Goal: Check status: Check status

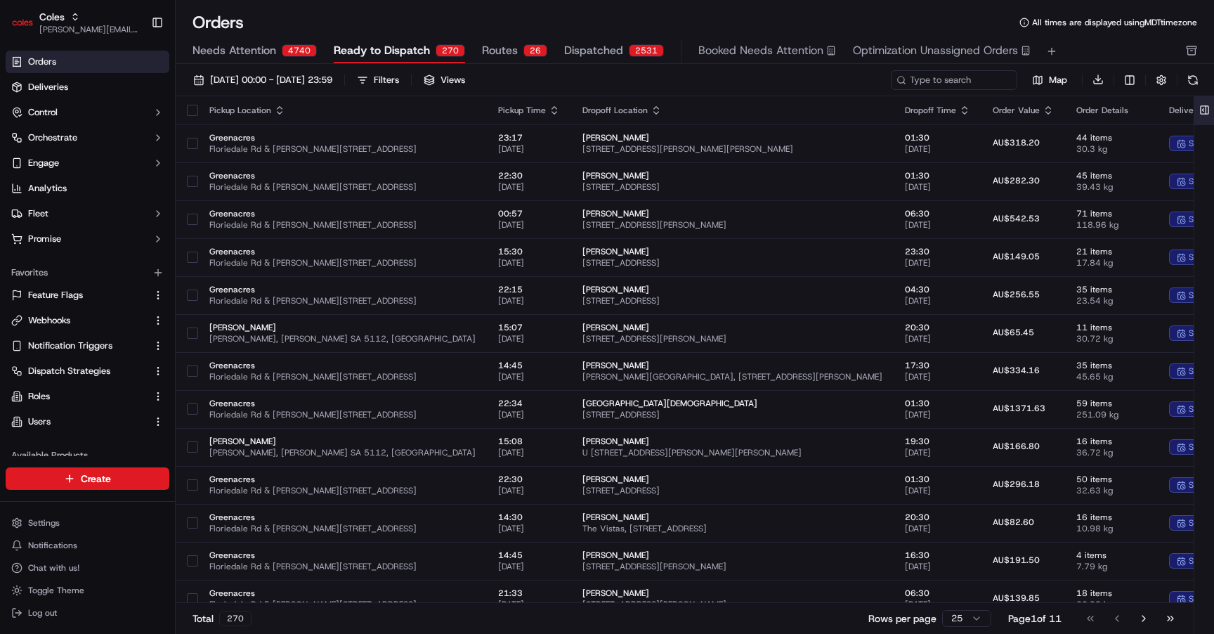
click at [1201, 112] on button at bounding box center [1204, 110] width 23 height 28
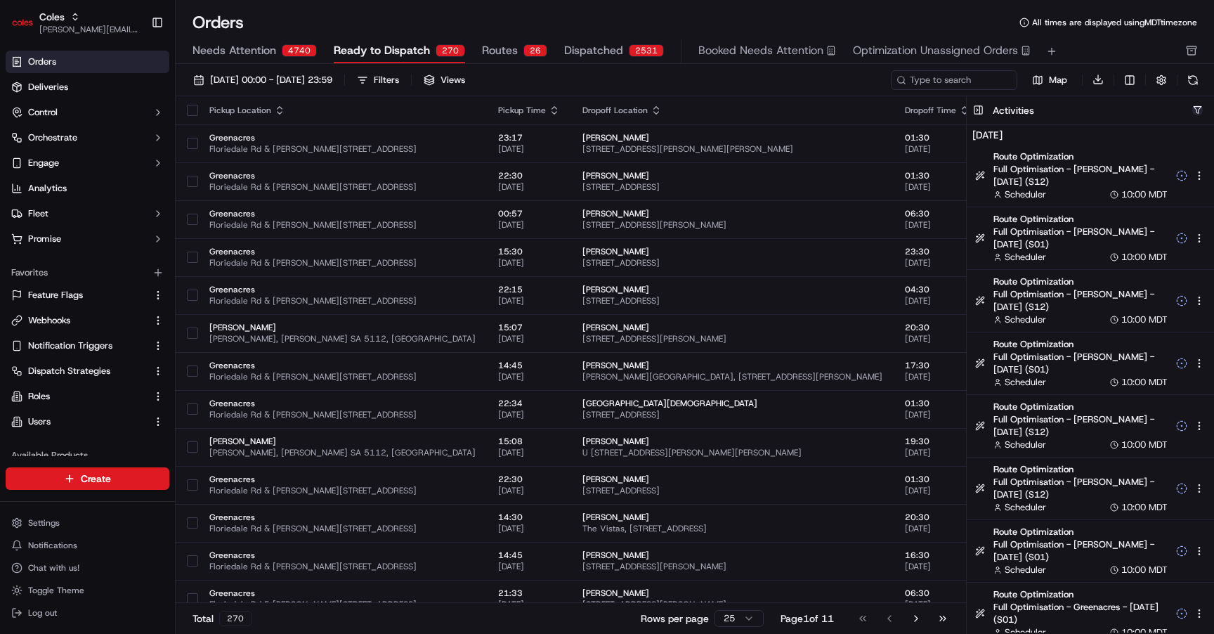
click at [1197, 109] on button "button" at bounding box center [1197, 110] width 11 height 11
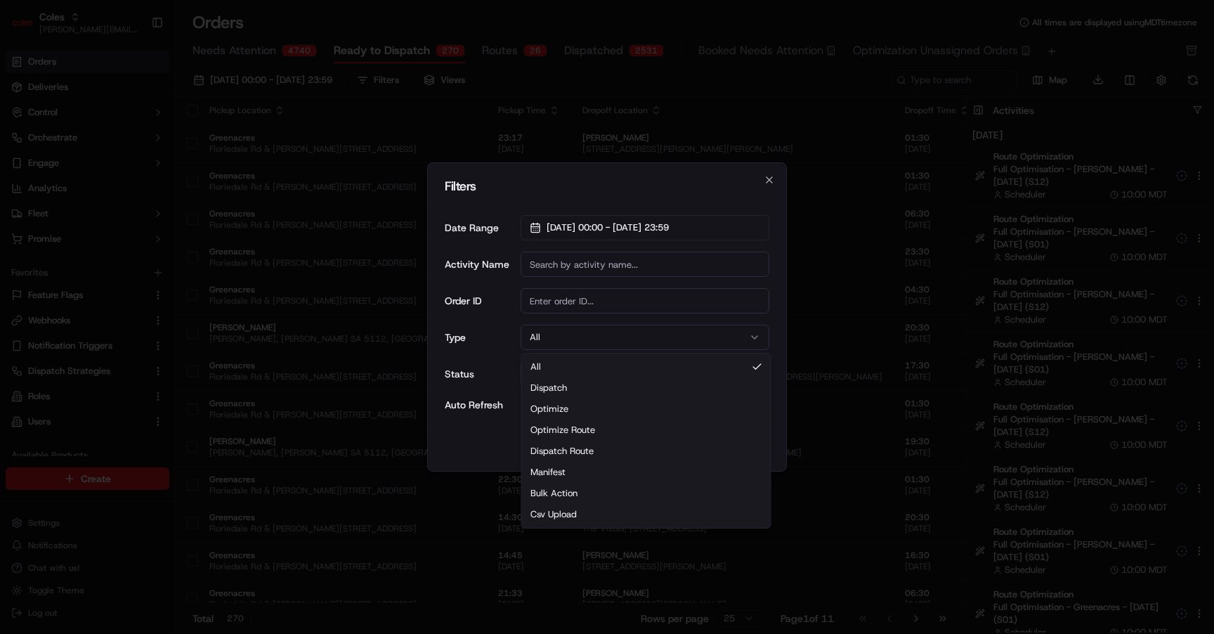
click at [610, 331] on button "All" at bounding box center [645, 337] width 249 height 25
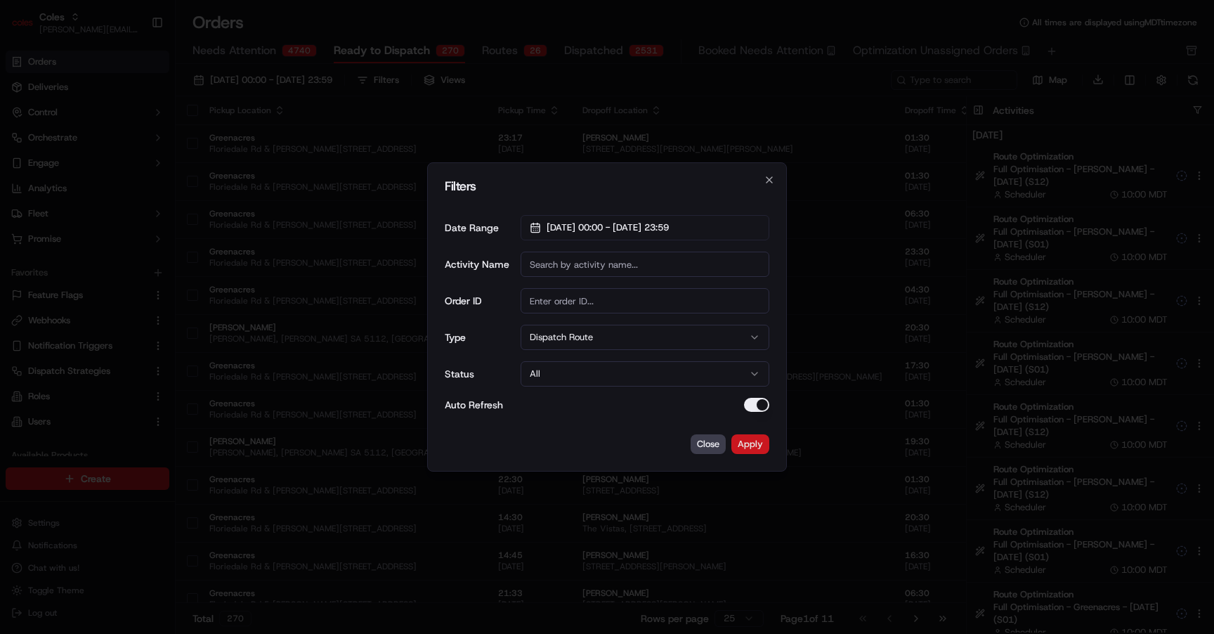
click at [735, 440] on button "Apply" at bounding box center [750, 444] width 38 height 20
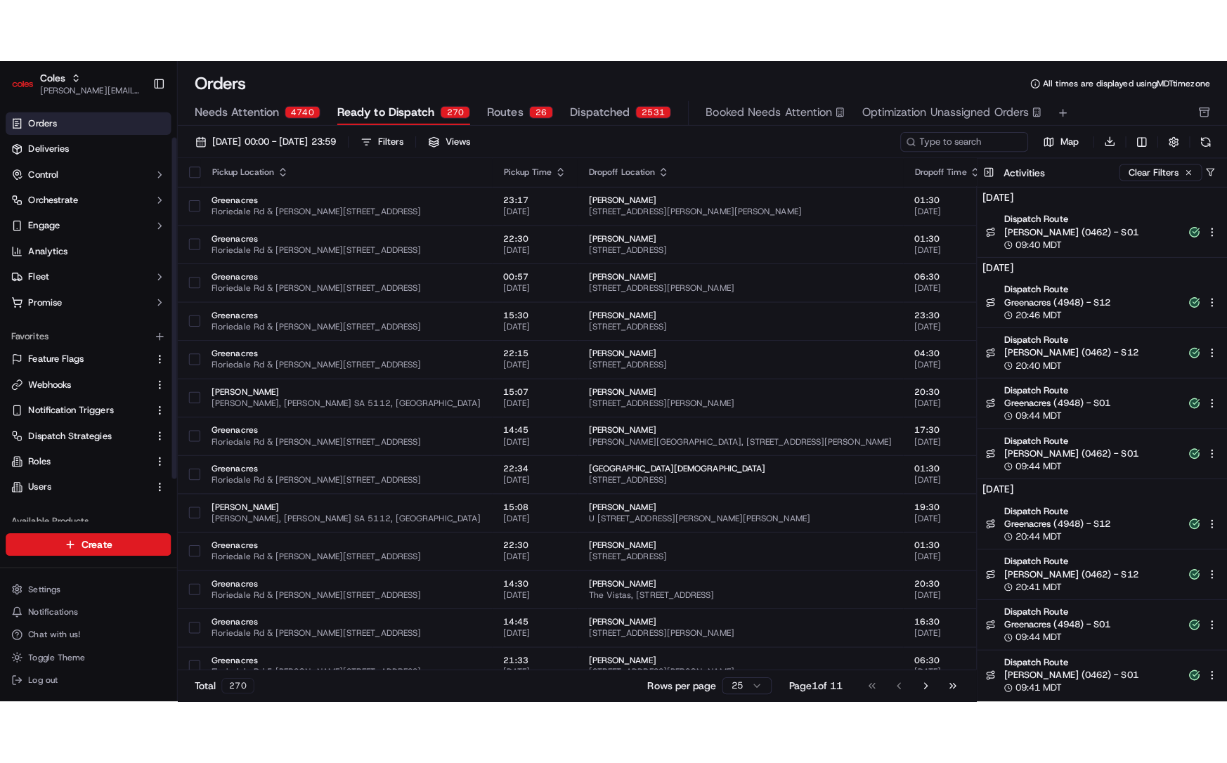
scroll to position [89, 0]
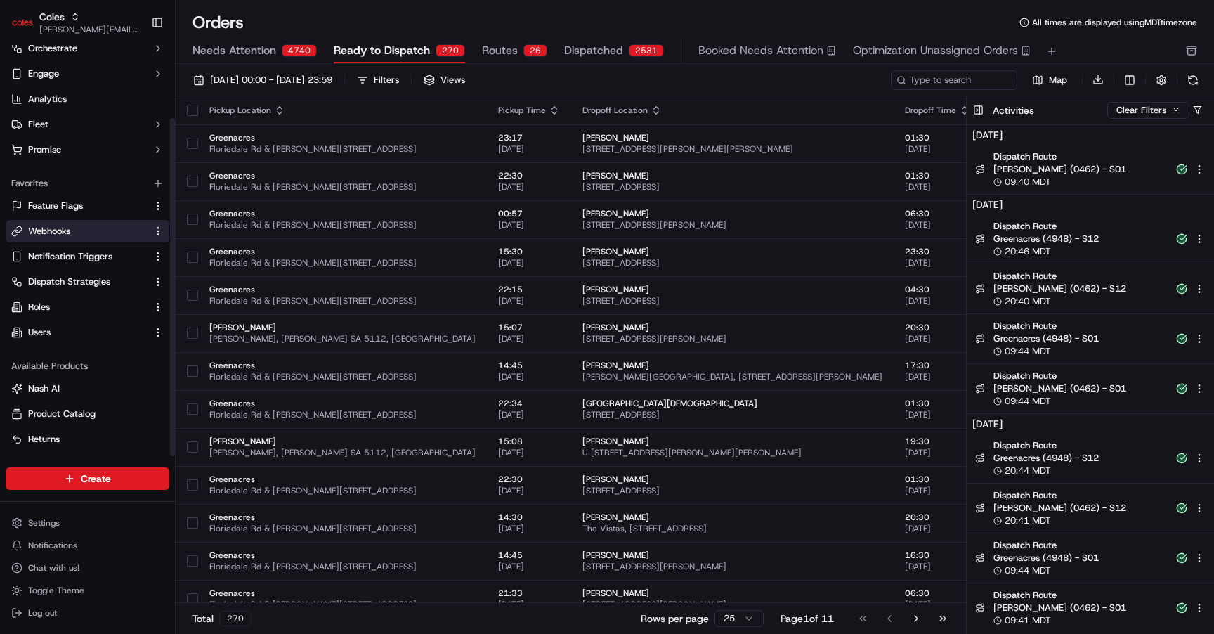
click at [80, 233] on link "Webhooks" at bounding box center [79, 231] width 136 height 13
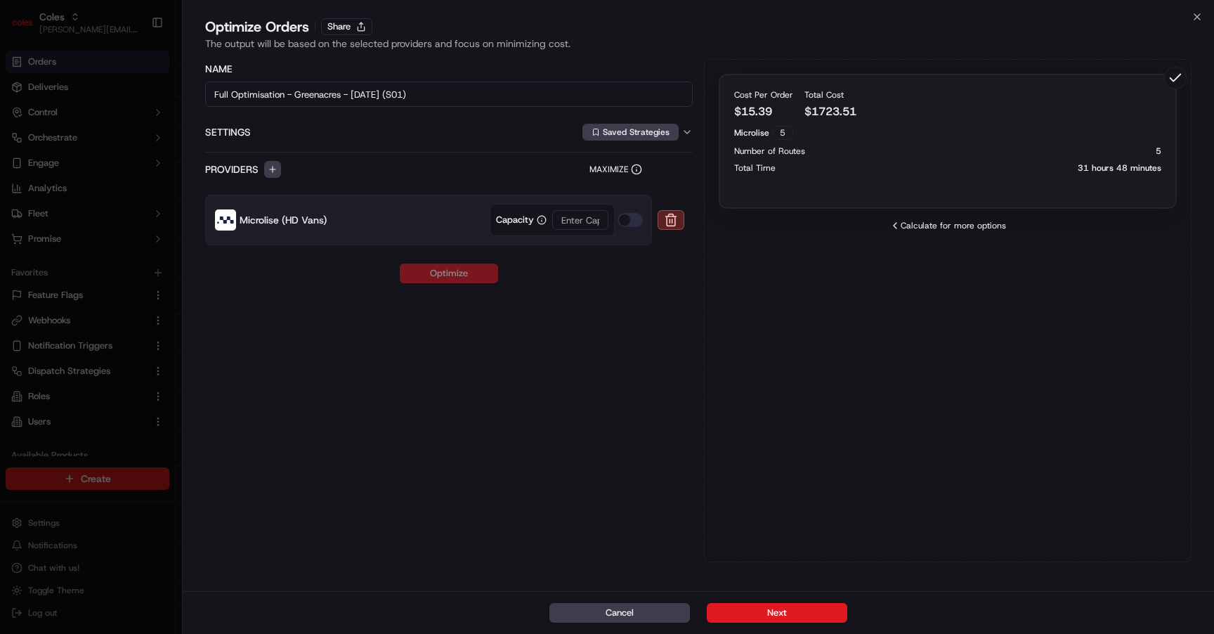
click at [138, 381] on div at bounding box center [607, 317] width 1214 height 634
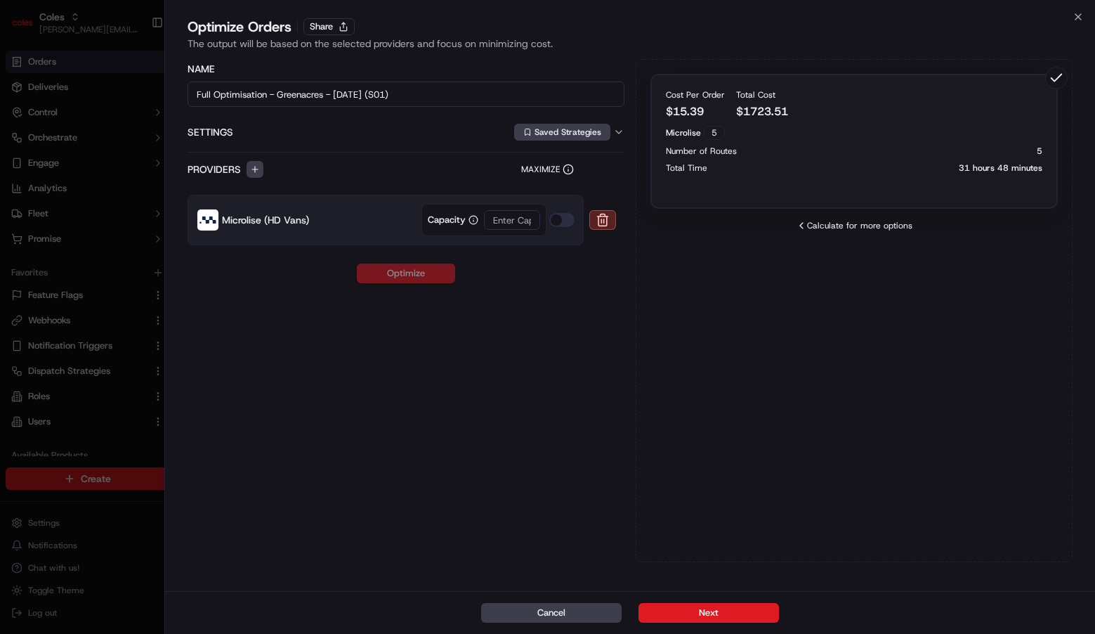
click at [100, 206] on div at bounding box center [547, 317] width 1095 height 634
click at [91, 50] on div at bounding box center [547, 317] width 1095 height 634
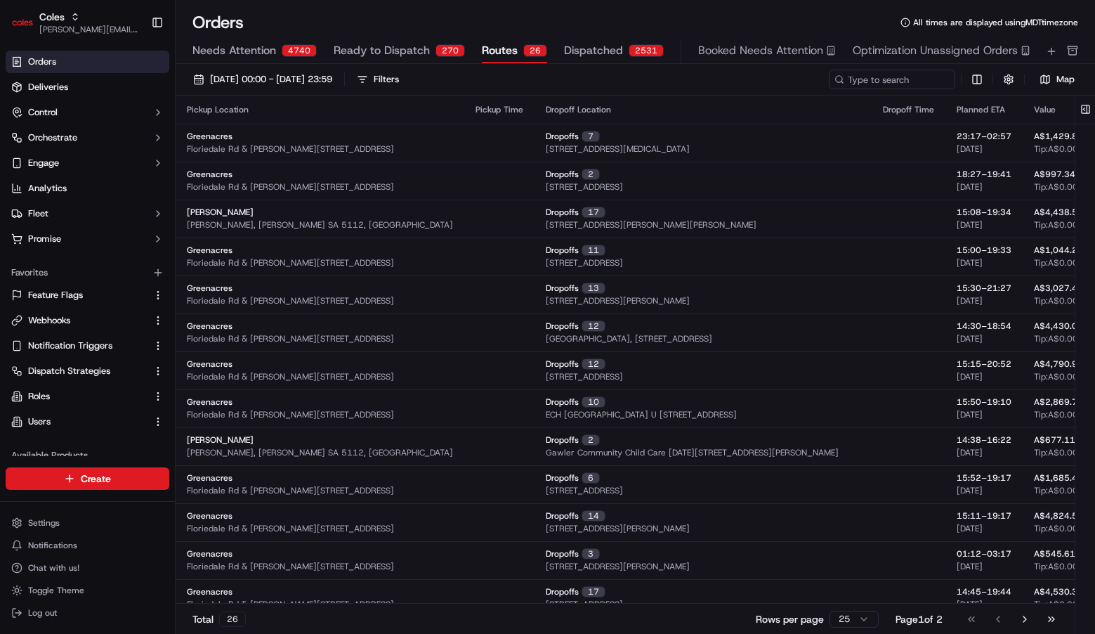
click at [495, 51] on span "Routes" at bounding box center [500, 50] width 36 height 17
click at [324, 79] on span "01/09/2025 00:00 - 30/09/2025 23:59" at bounding box center [271, 79] width 122 height 13
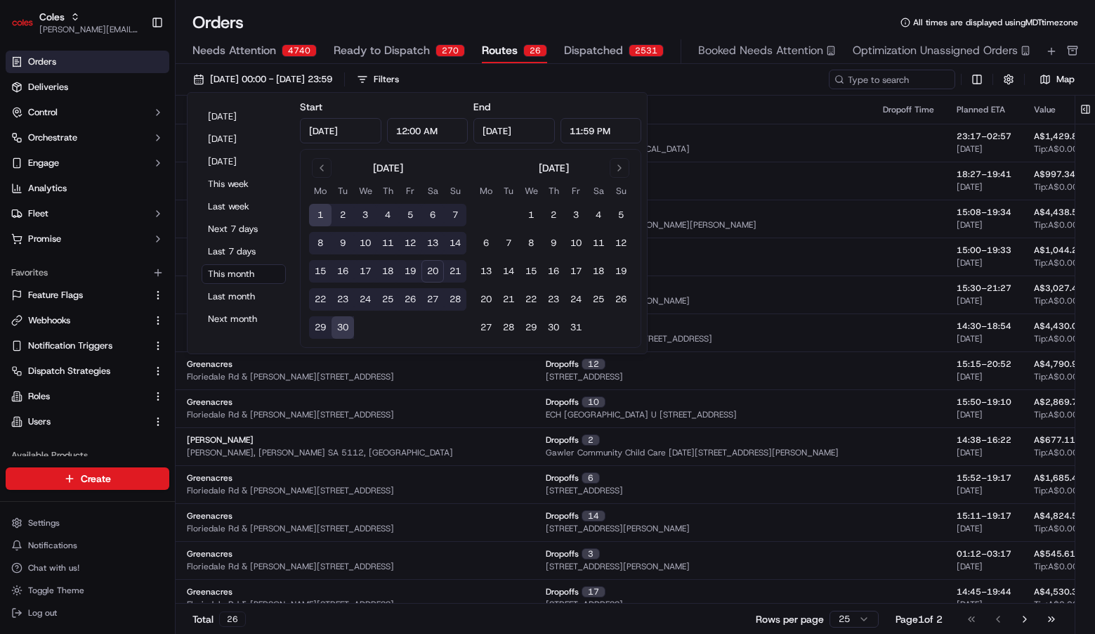
click at [433, 266] on button "20" at bounding box center [432, 271] width 22 height 22
type input "Sep 20, 2025"
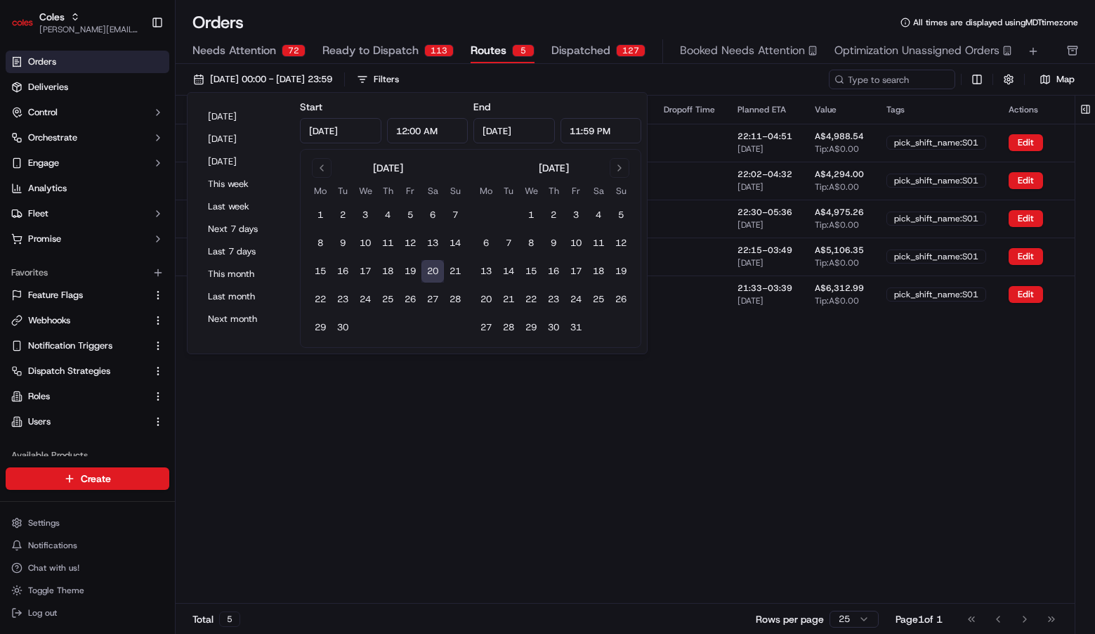
click at [799, 474] on div "Pickup Location Pickup Time Dropoff Location Dropoff Time Planned ETA Value Tag…" at bounding box center [654, 349] width 957 height 507
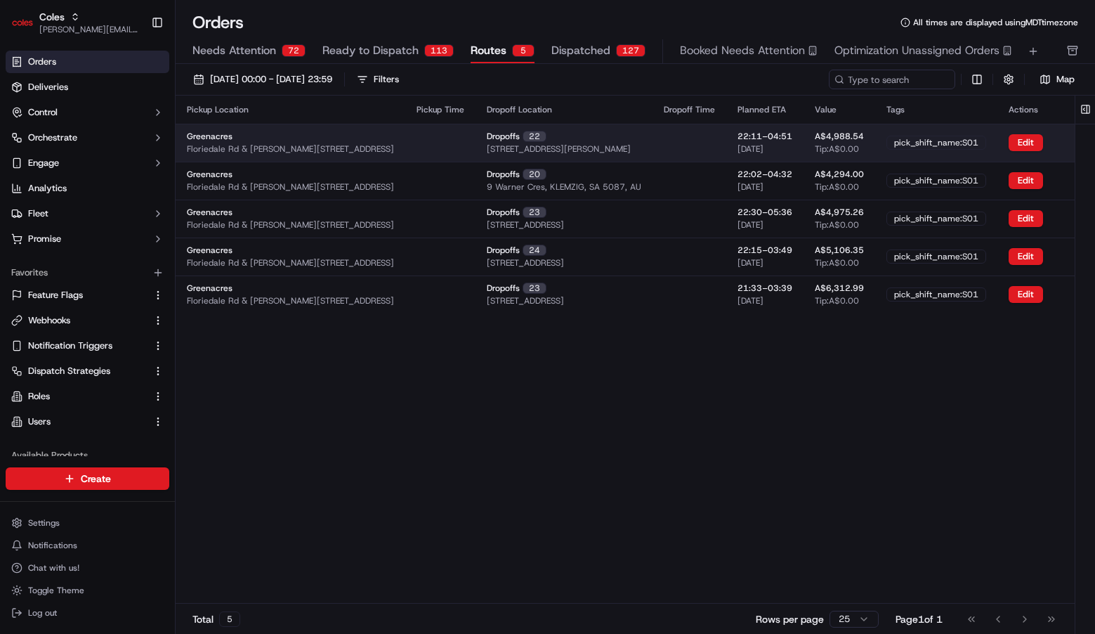
click at [304, 131] on div "Greenacres Floriedale Rd & Muller Rd, Greenacres SA 5086, Australia" at bounding box center [290, 143] width 207 height 24
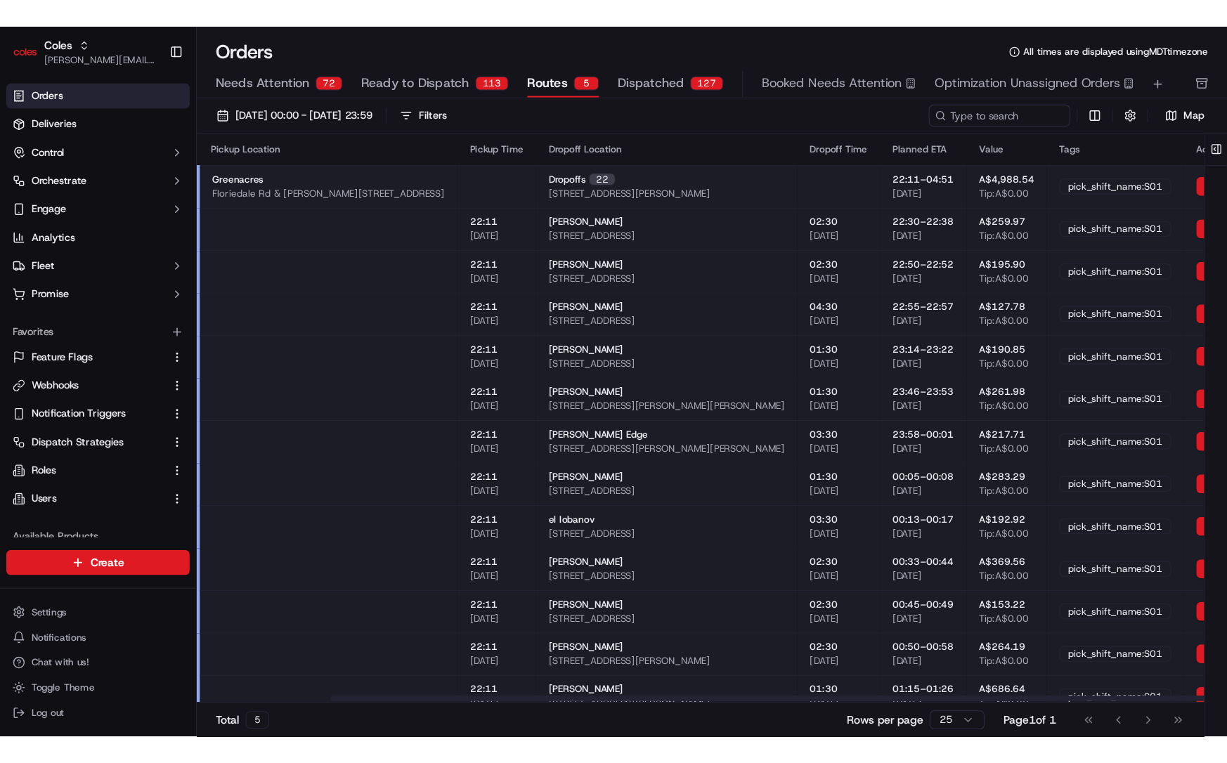
scroll to position [0, 136]
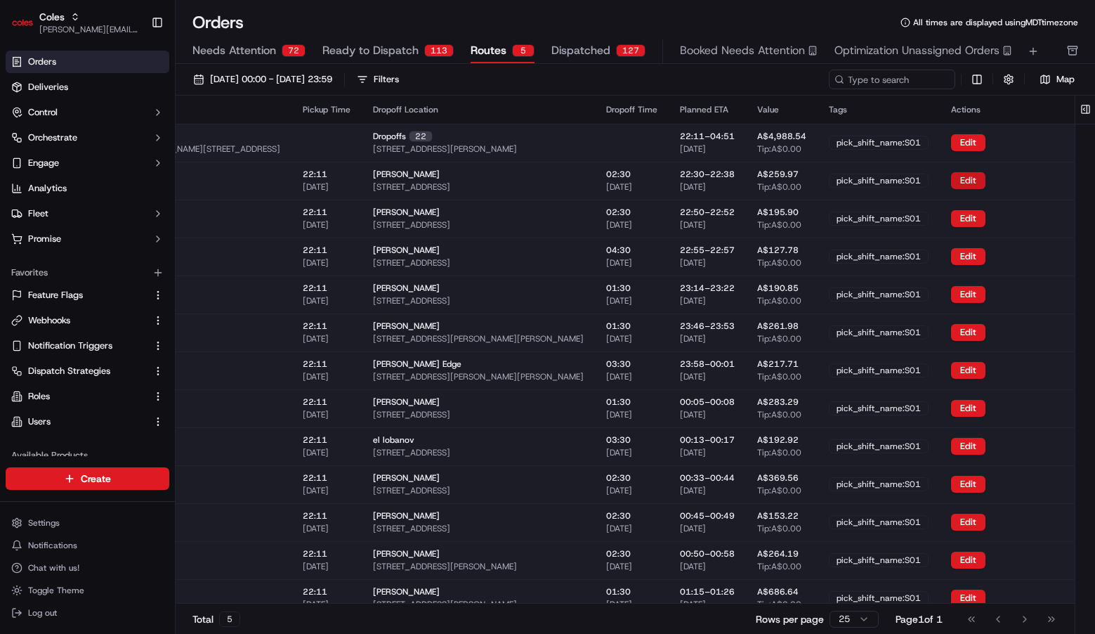
click at [965, 181] on button "Edit" at bounding box center [968, 180] width 34 height 17
click at [967, 150] on button "Edit" at bounding box center [968, 142] width 34 height 17
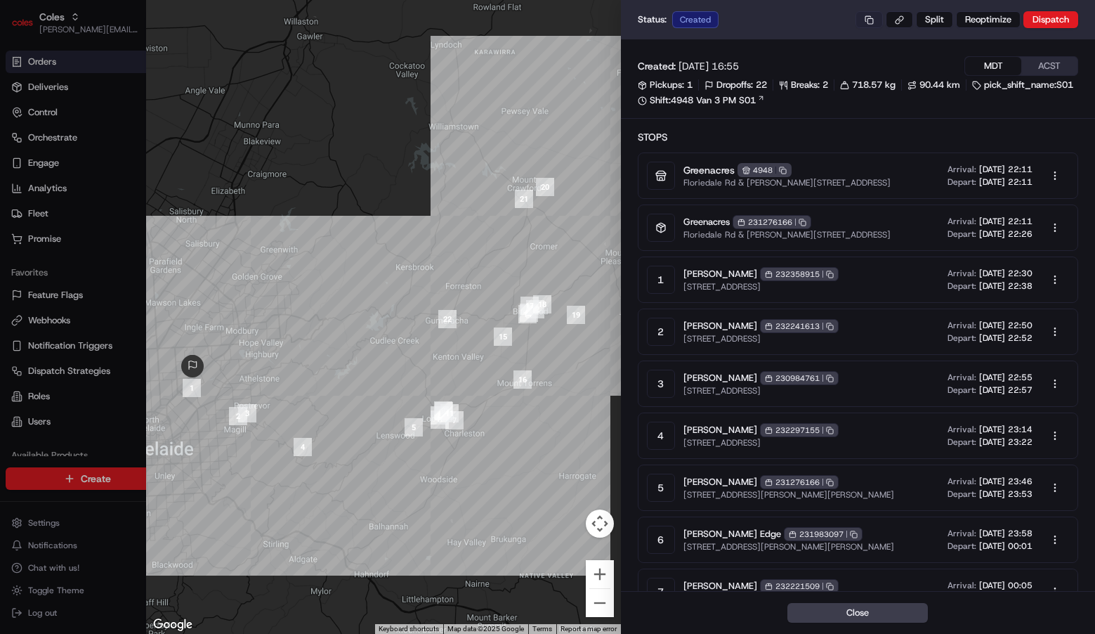
click at [872, 14] on button at bounding box center [869, 19] width 27 height 17
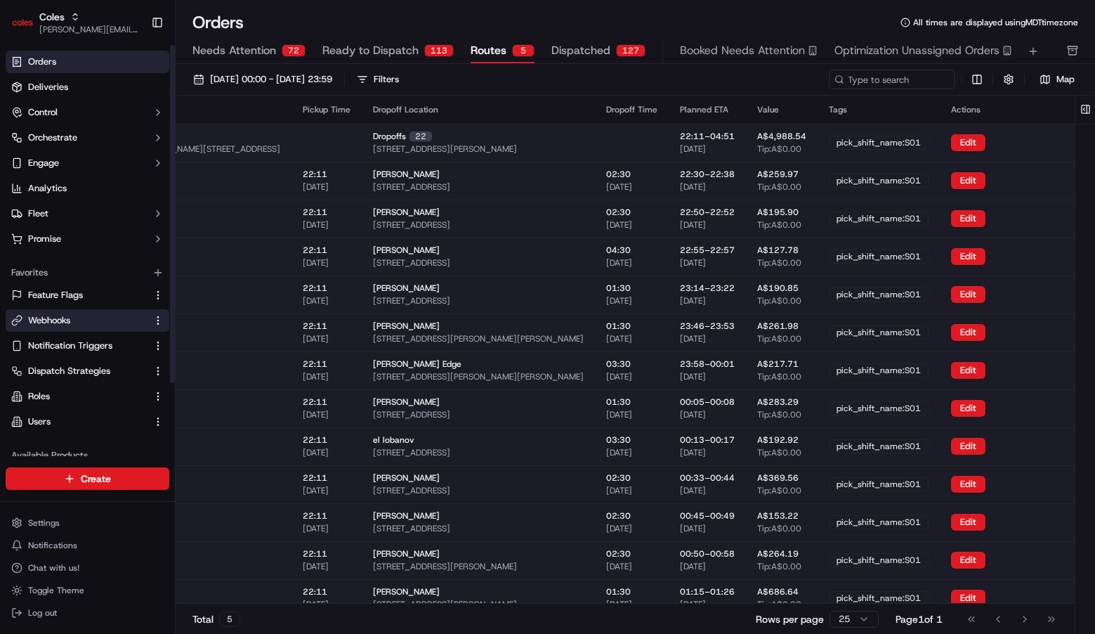
click at [107, 320] on link "Webhooks" at bounding box center [79, 320] width 136 height 13
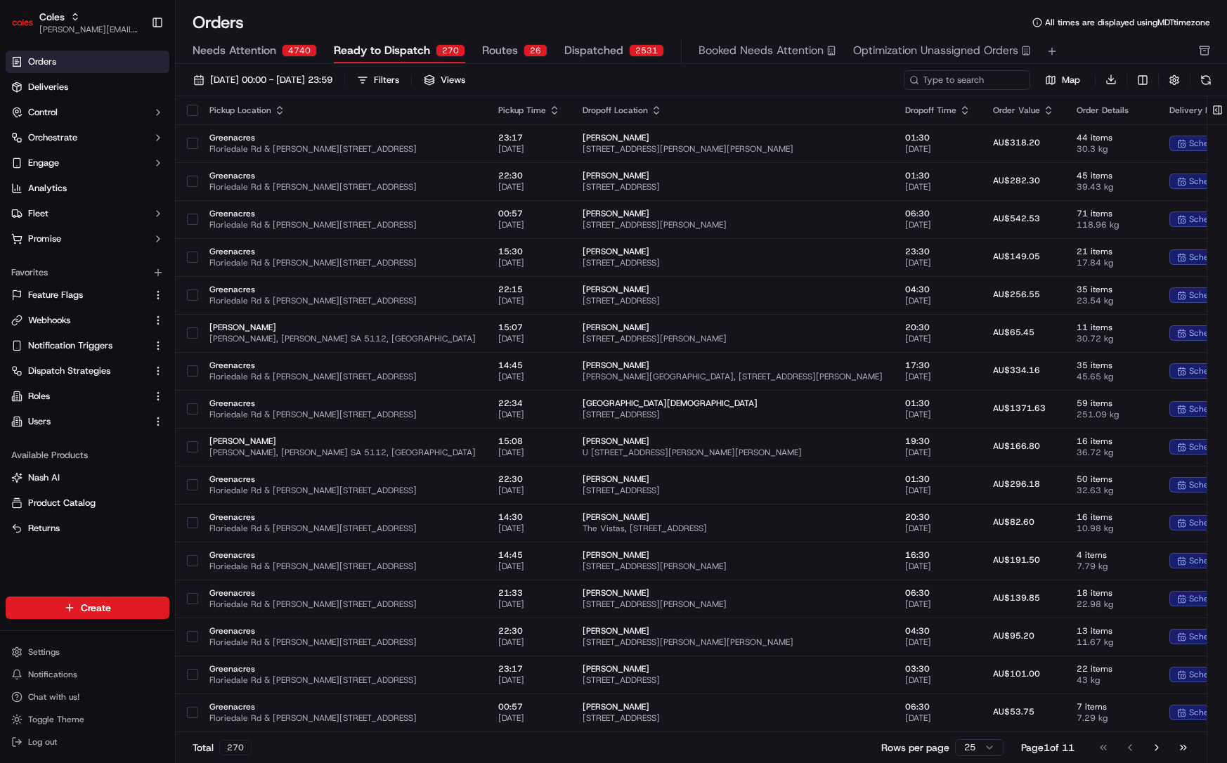
click at [466, 53] on div "Needs Attention 4740 Ready to Dispatch 270 Routes 26 Dispatched 2531 Booked Nee…" at bounding box center [691, 51] width 998 height 24
click at [490, 46] on span "Routes" at bounding box center [500, 50] width 36 height 17
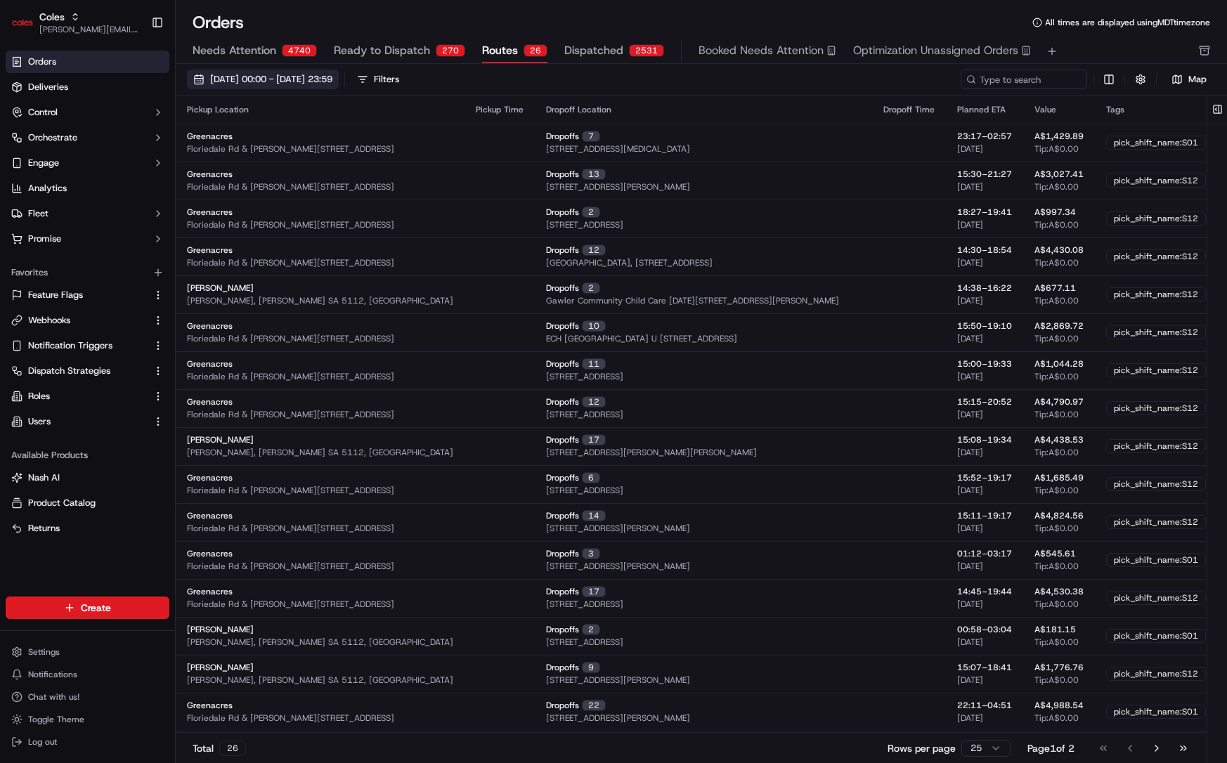
click at [332, 84] on span "[DATE] 00:00 - [DATE] 23:59" at bounding box center [271, 79] width 122 height 13
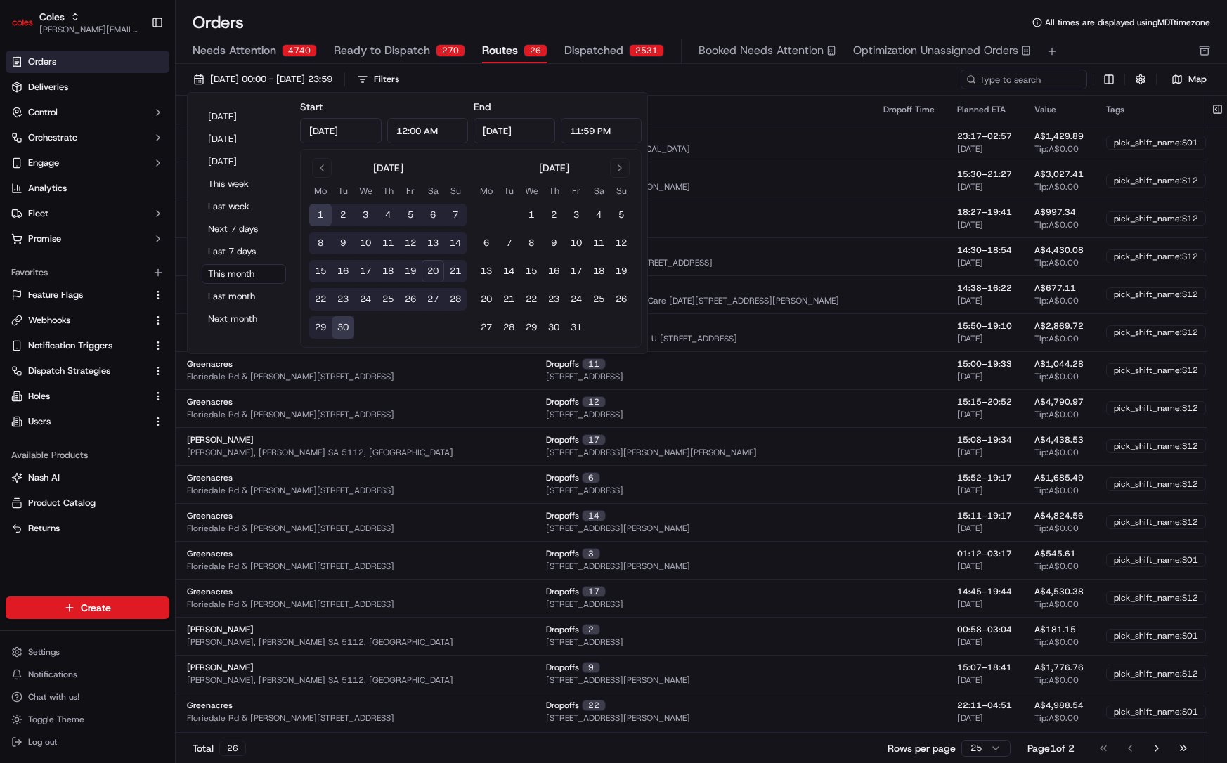
click at [426, 266] on button "20" at bounding box center [432, 271] width 22 height 22
type input "[DATE]"
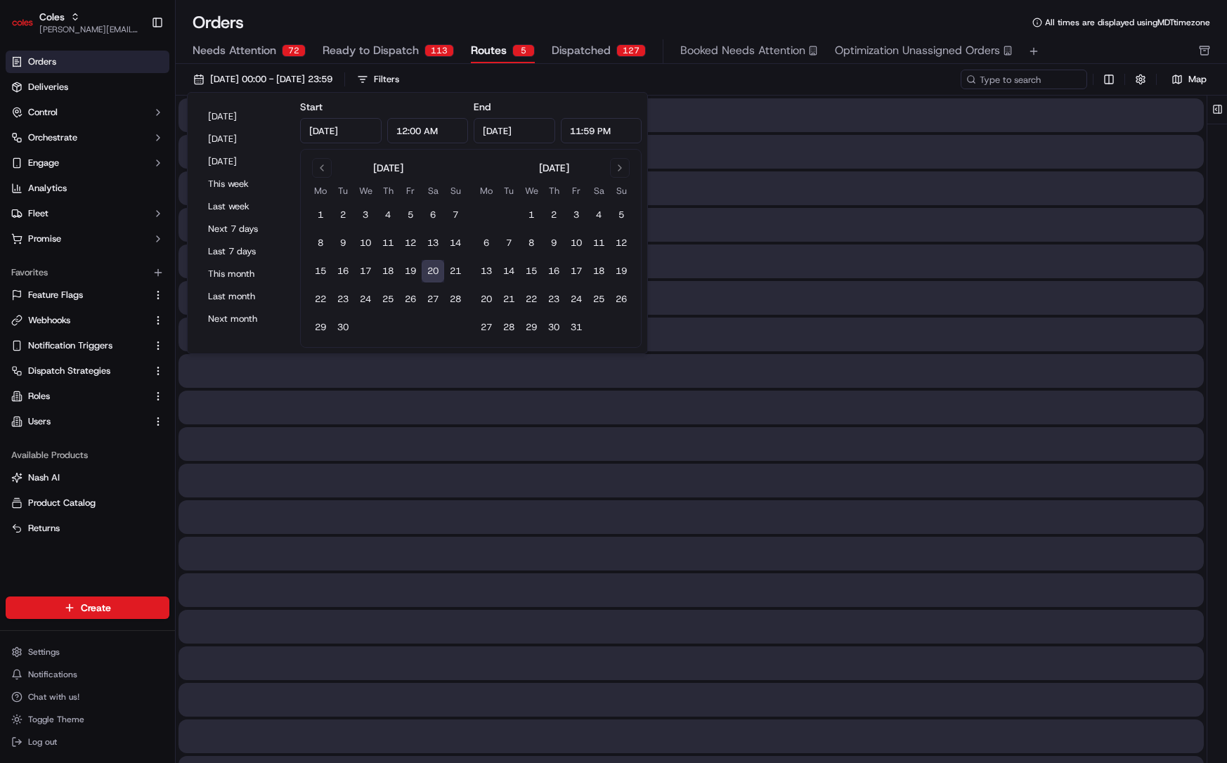
click at [433, 269] on button "20" at bounding box center [432, 271] width 22 height 22
click at [771, 74] on div "20/09/2025 00:00 - 20/09/2025 23:59 Filters" at bounding box center [573, 80] width 773 height 20
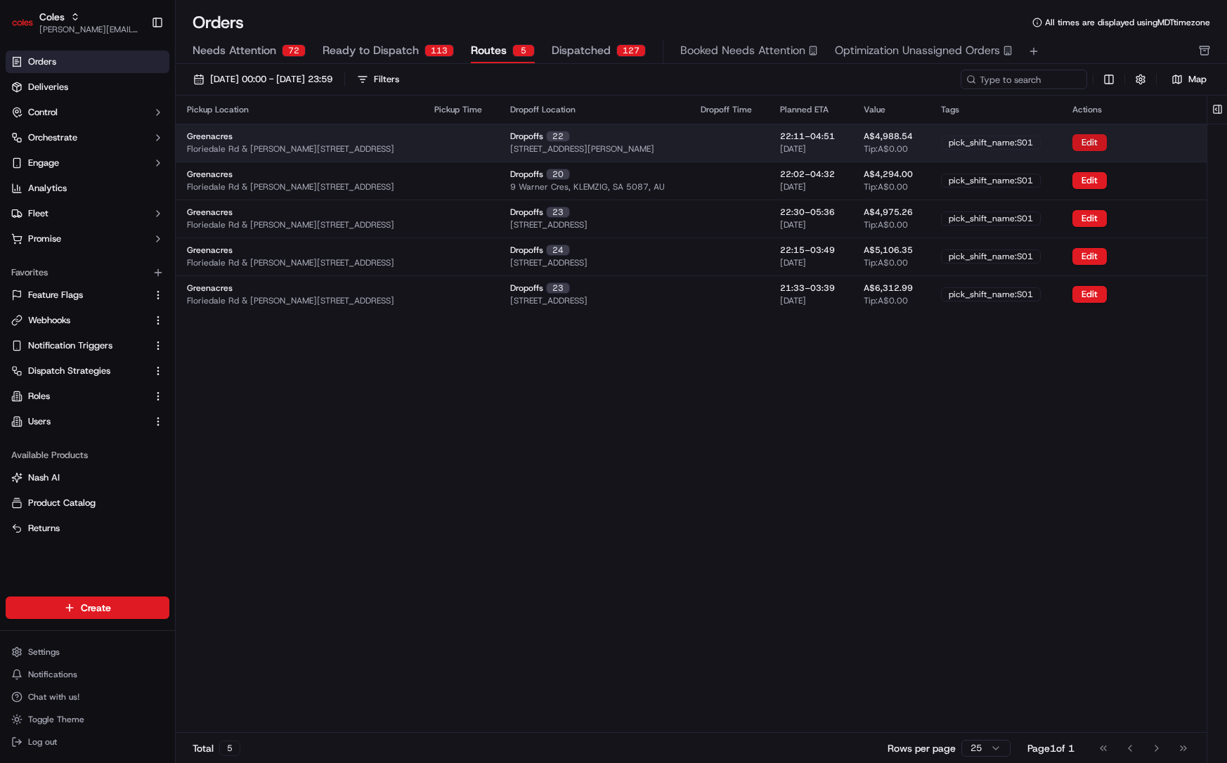
click at [1093, 142] on button "Edit" at bounding box center [1089, 142] width 34 height 17
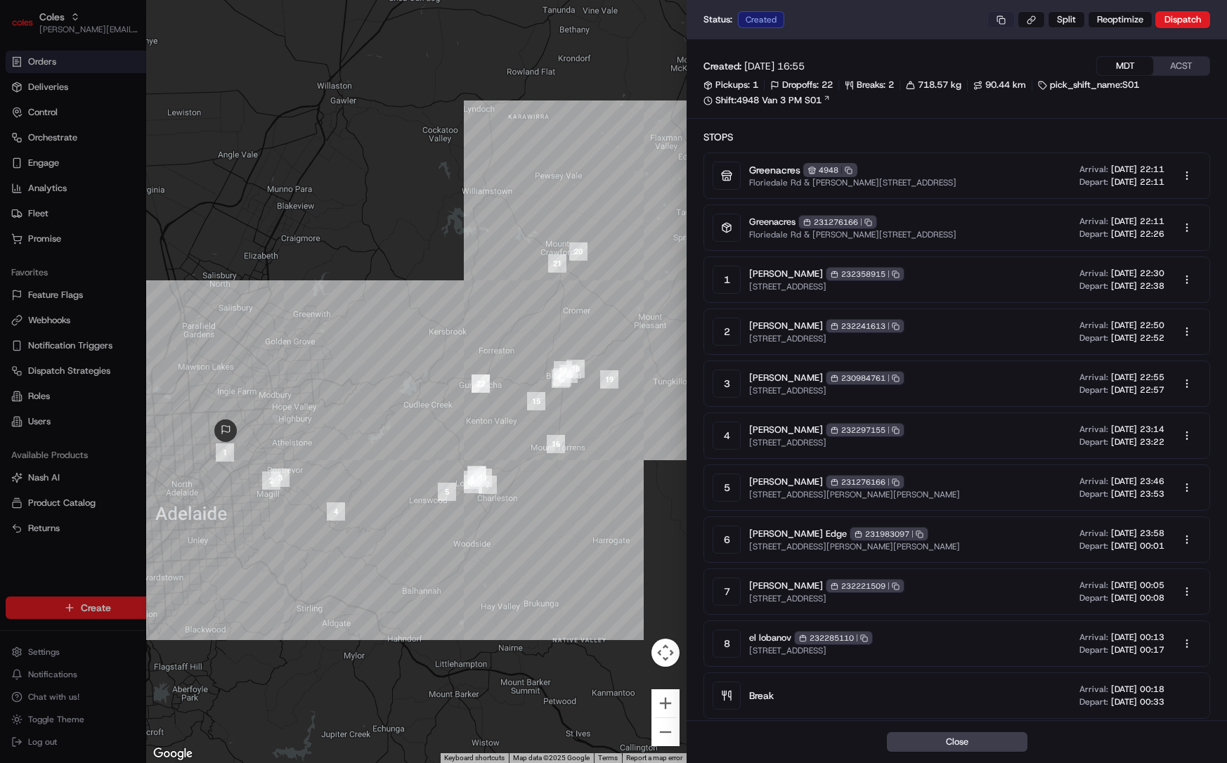
click at [1011, 23] on button at bounding box center [1000, 19] width 27 height 17
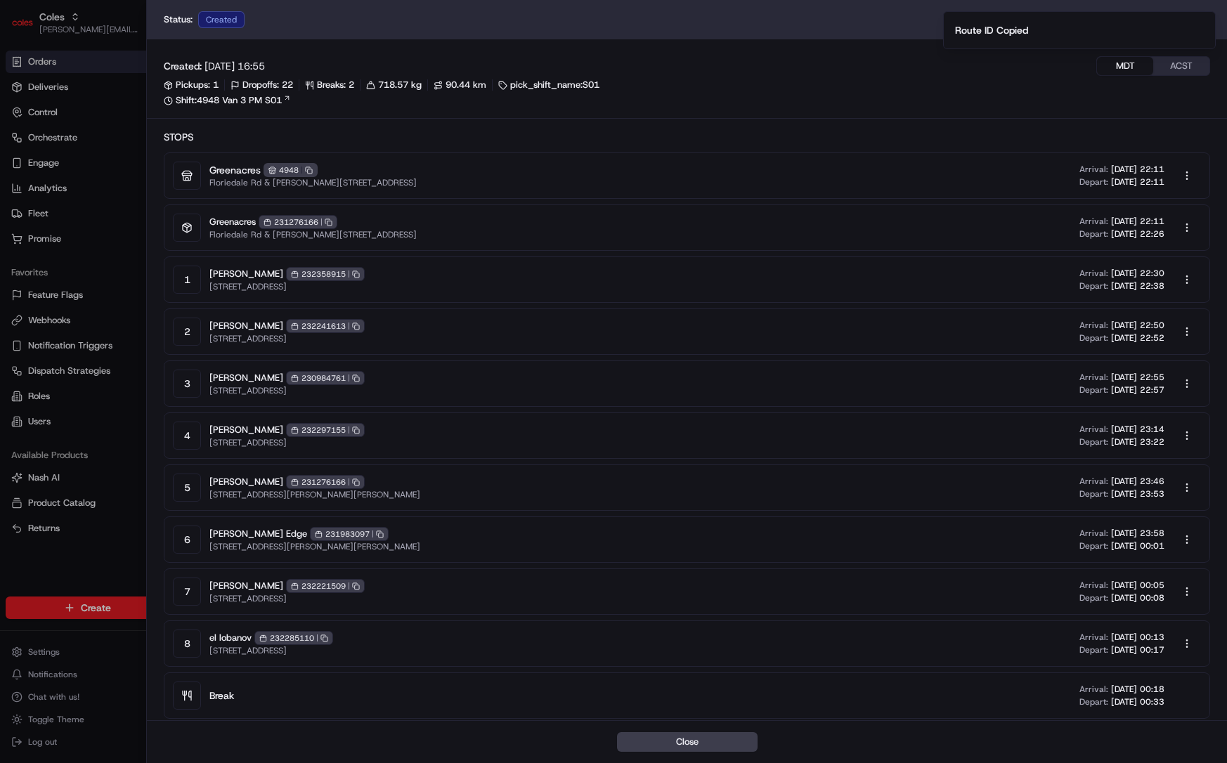
click at [63, 159] on div at bounding box center [613, 381] width 1227 height 763
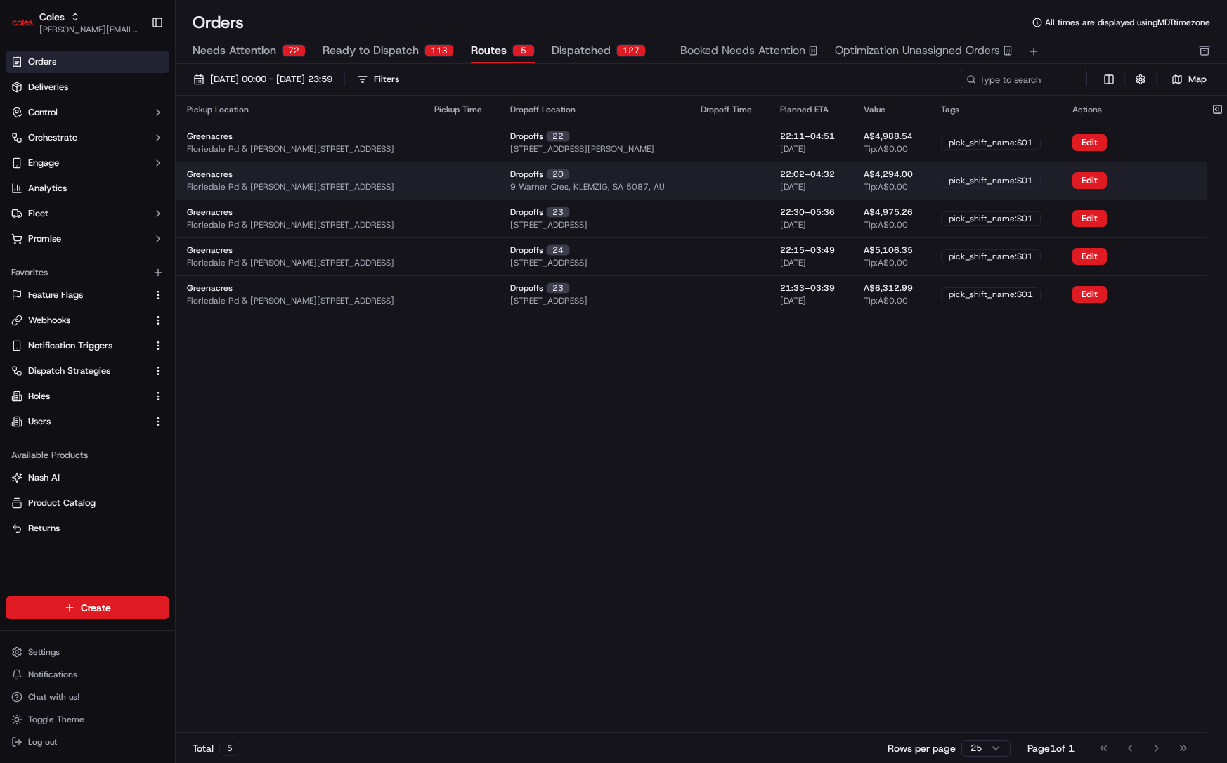
click at [997, 183] on div "pick_shift_name:S01" at bounding box center [991, 181] width 100 height 14
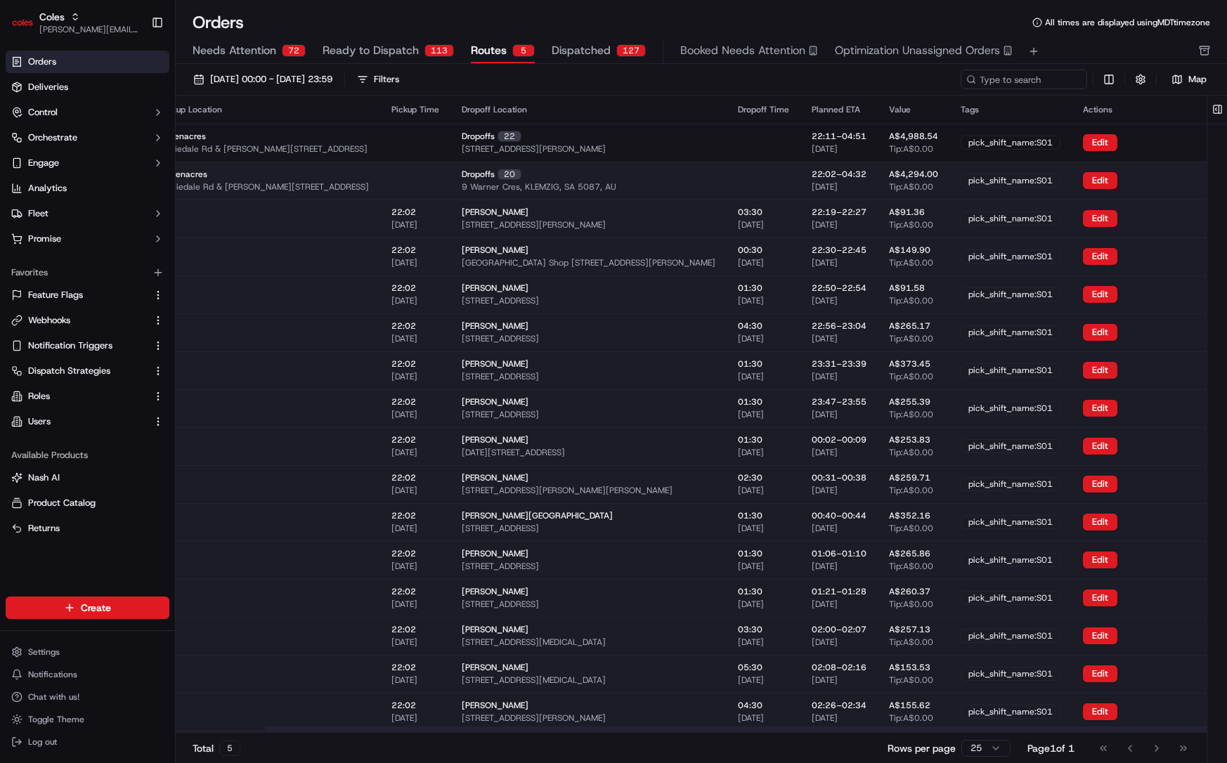
scroll to position [0, 98]
click at [1094, 184] on button "Edit" at bounding box center [1100, 180] width 34 height 17
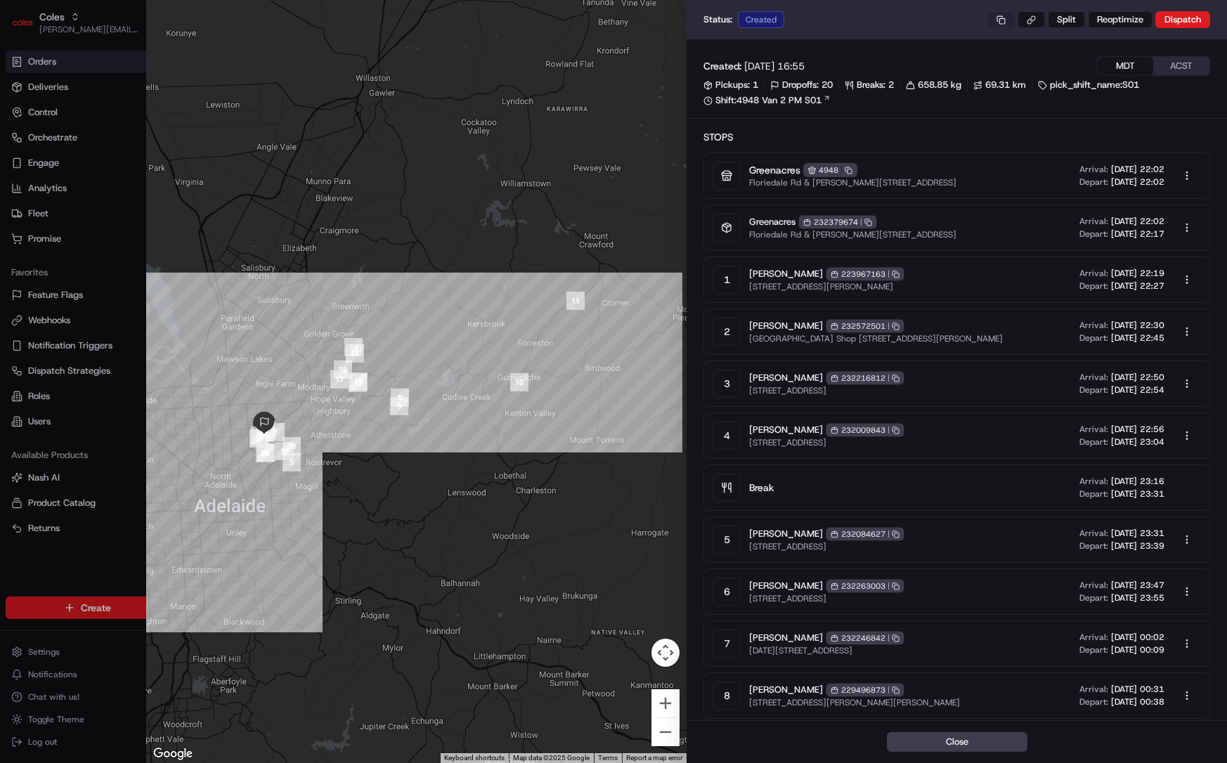
click at [1003, 20] on button at bounding box center [1000, 19] width 27 height 17
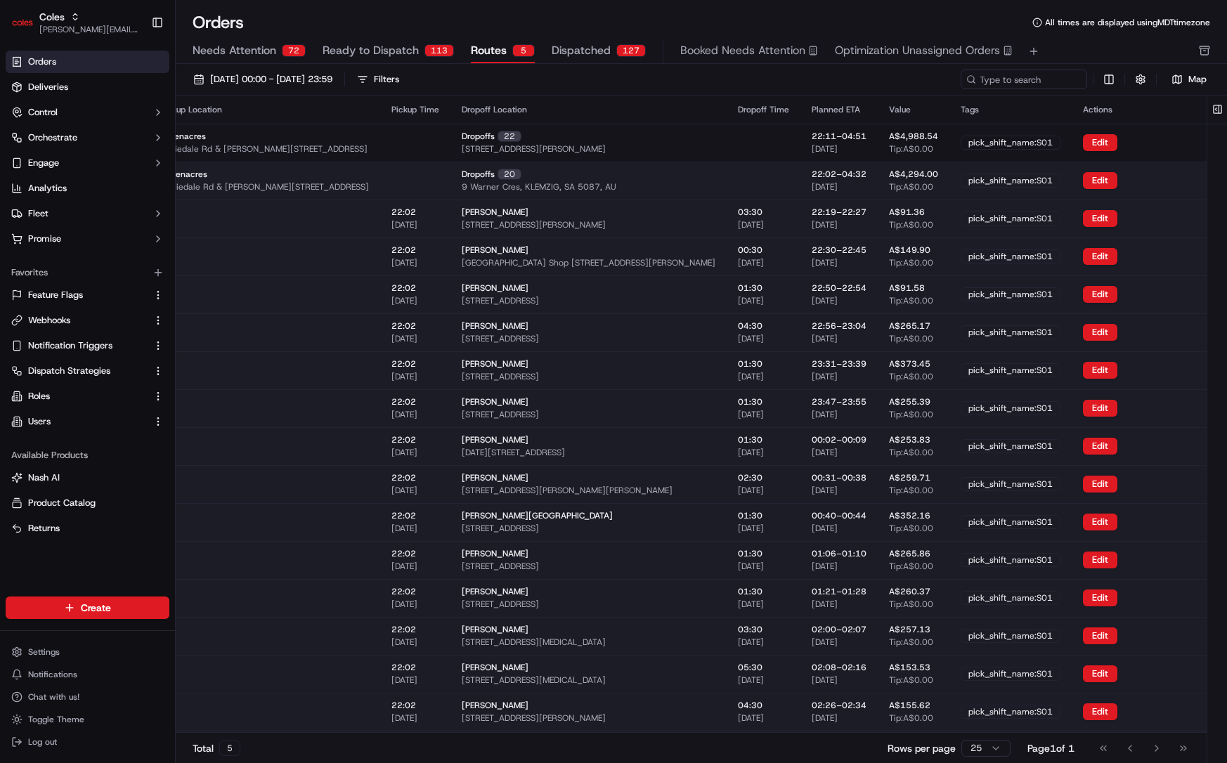
click at [1043, 177] on div "pick_shift_name:S01" at bounding box center [1010, 181] width 100 height 14
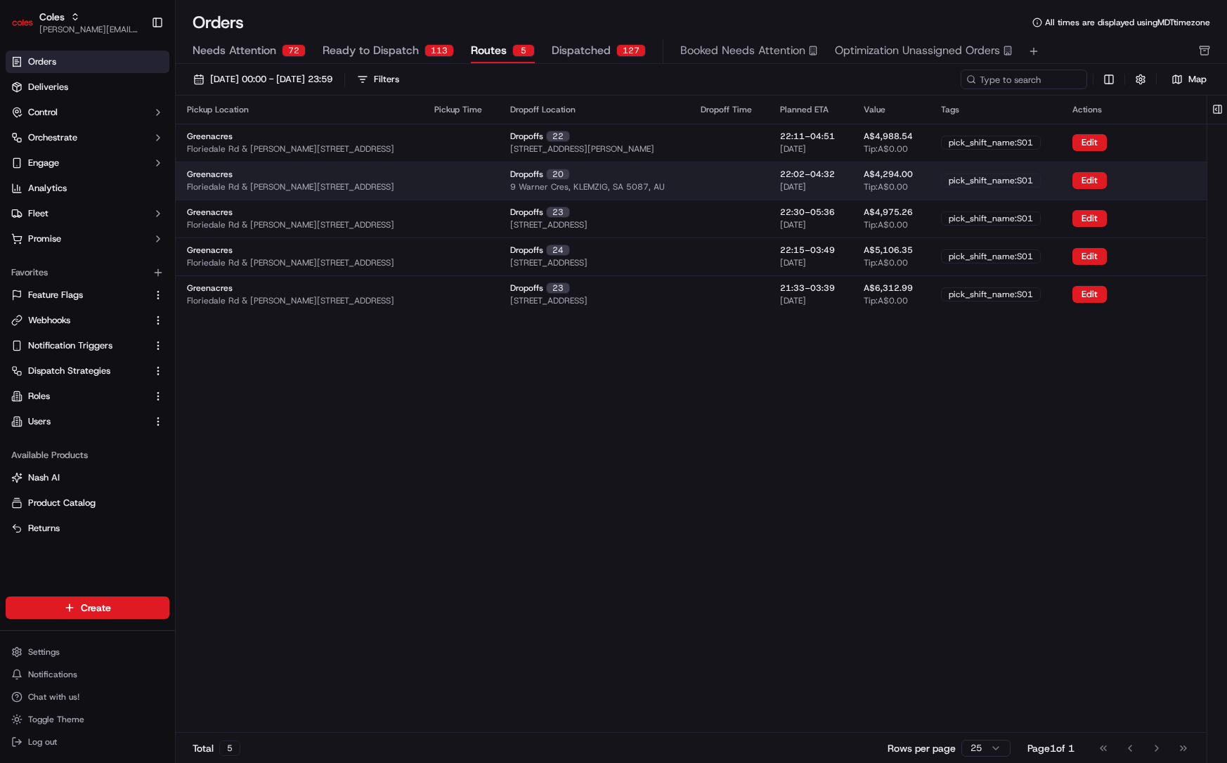
scroll to position [0, 0]
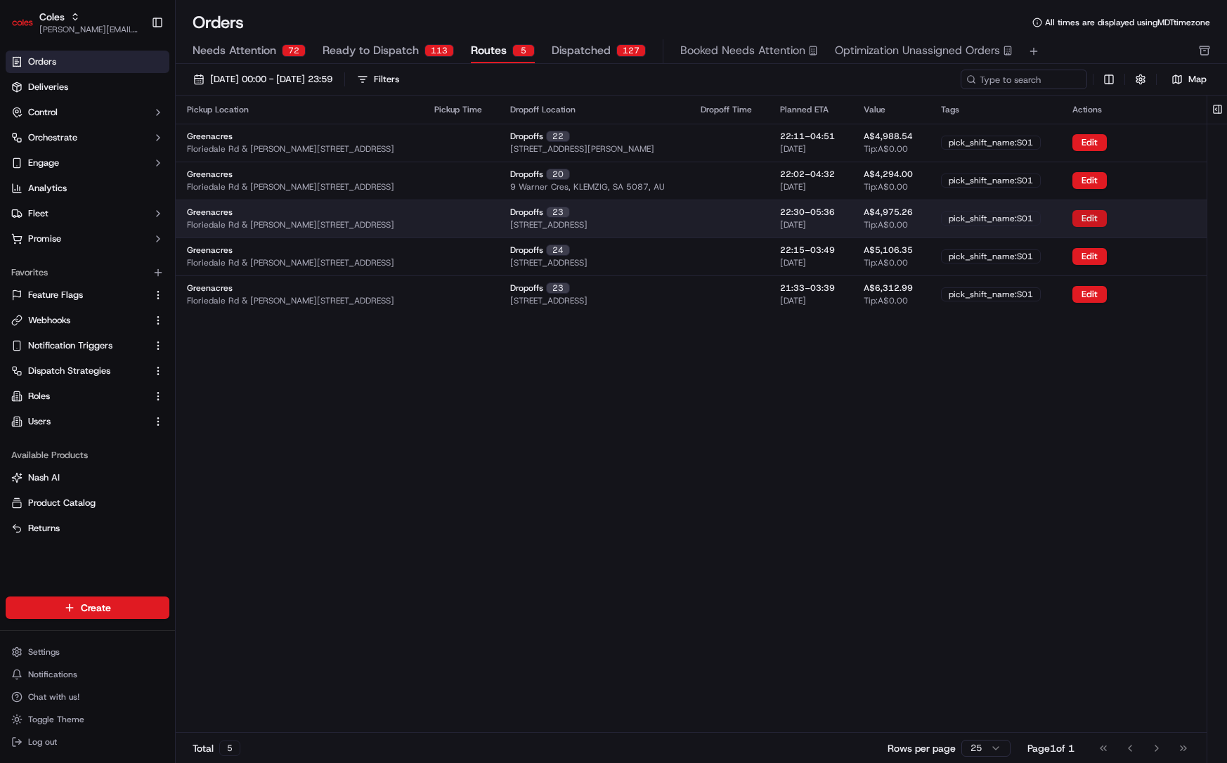
click at [1094, 220] on button "Edit" at bounding box center [1089, 218] width 34 height 17
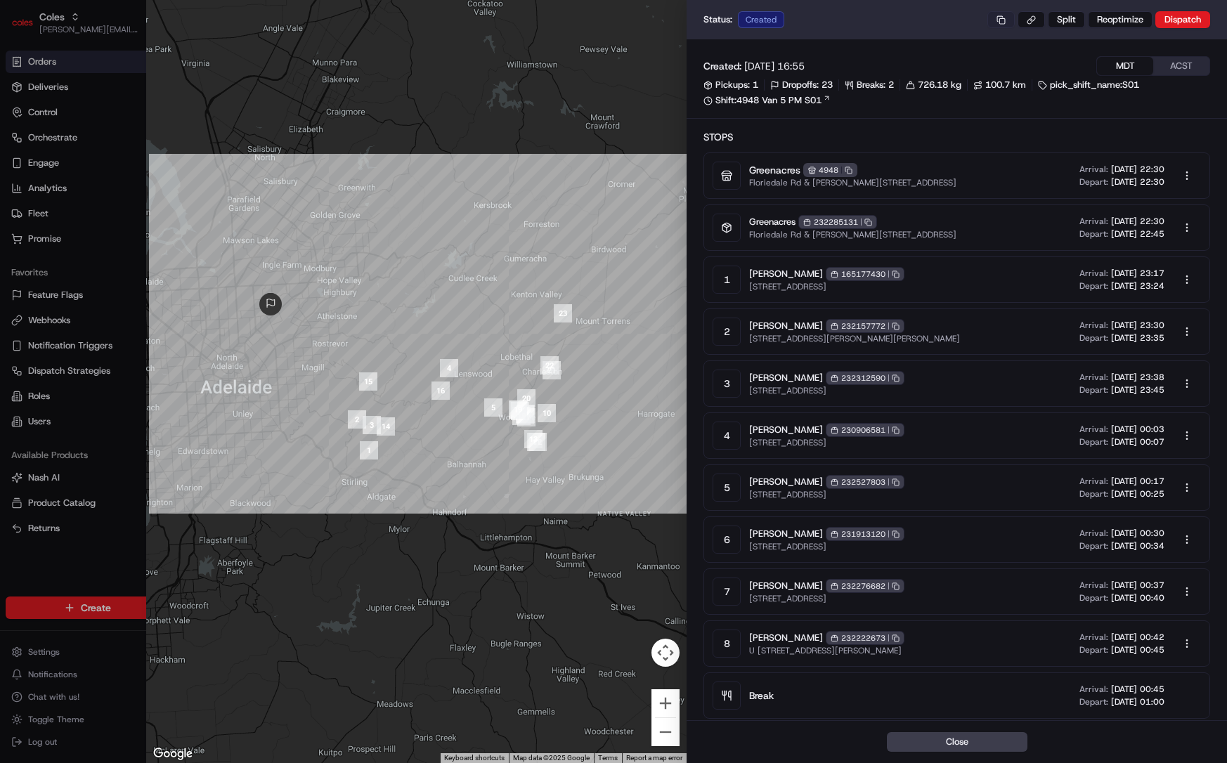
click at [1002, 18] on button at bounding box center [1000, 19] width 27 height 17
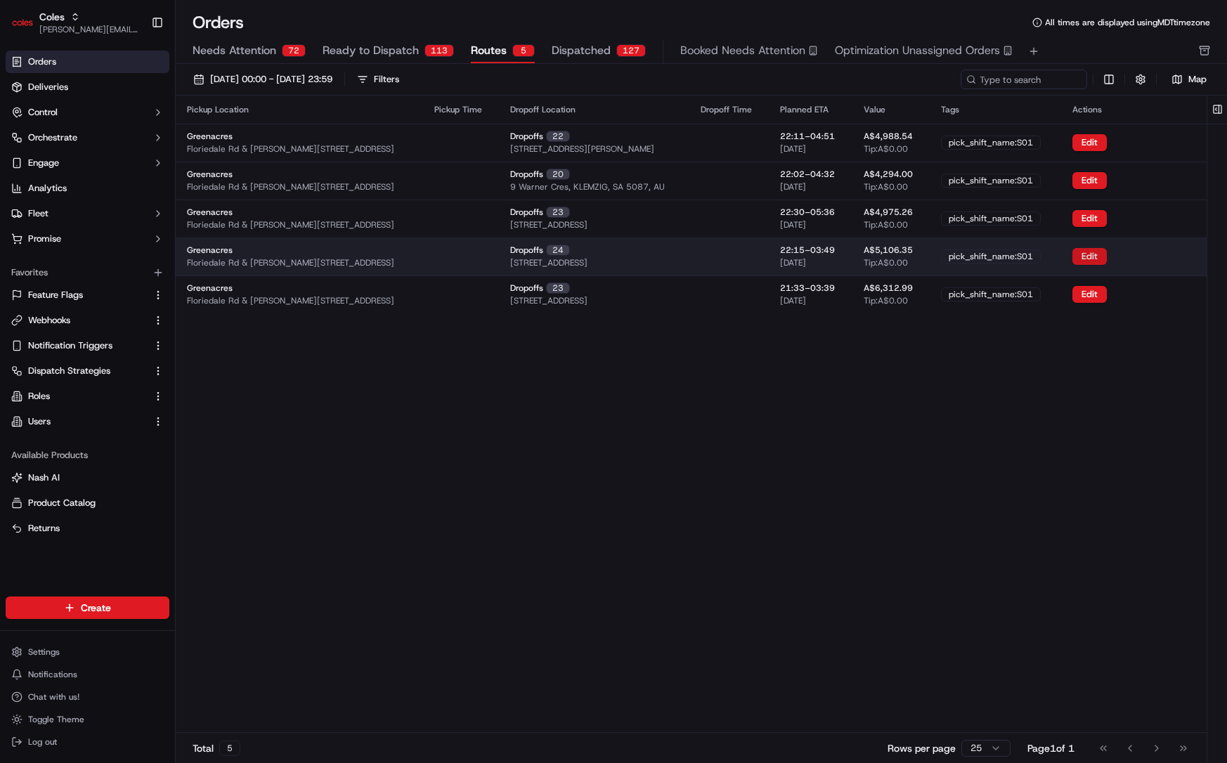
click at [1094, 254] on button "Edit" at bounding box center [1089, 256] width 34 height 17
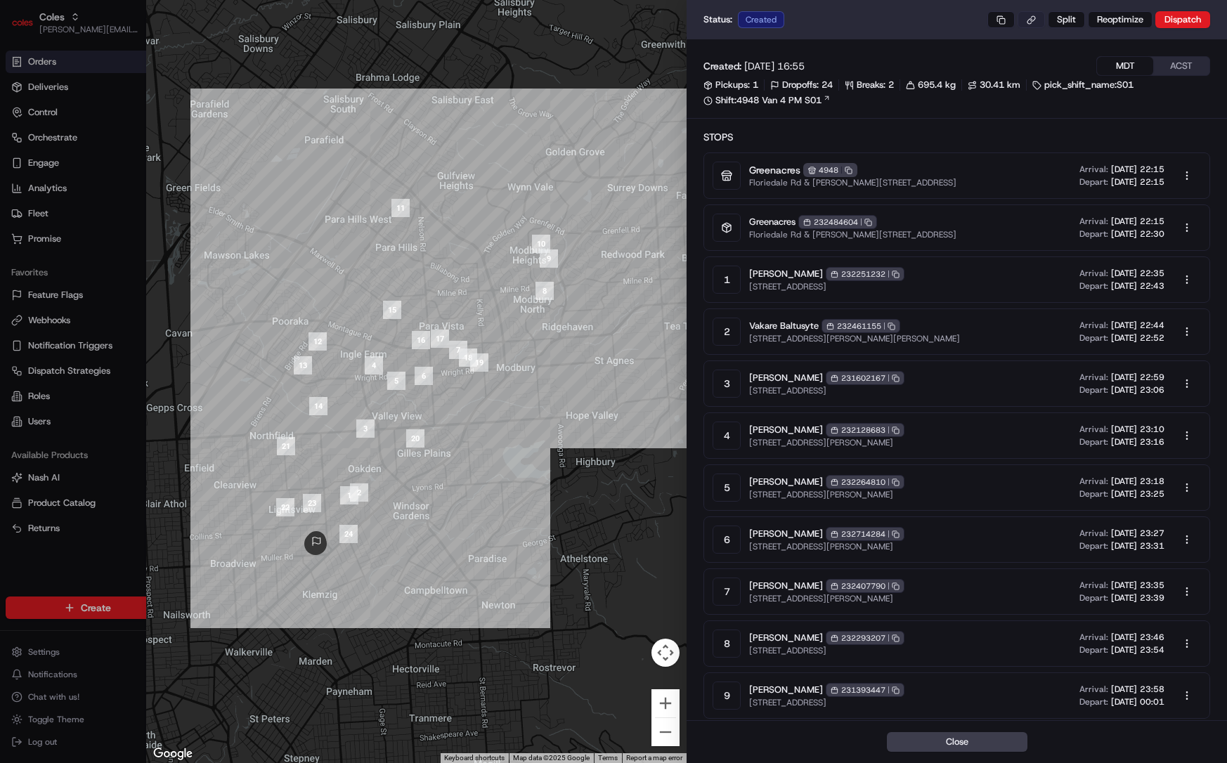
click at [986, 12] on div "Status: Created Split Reoptimize Dispatch" at bounding box center [956, 19] width 506 height 17
click at [1003, 22] on button at bounding box center [1000, 19] width 27 height 17
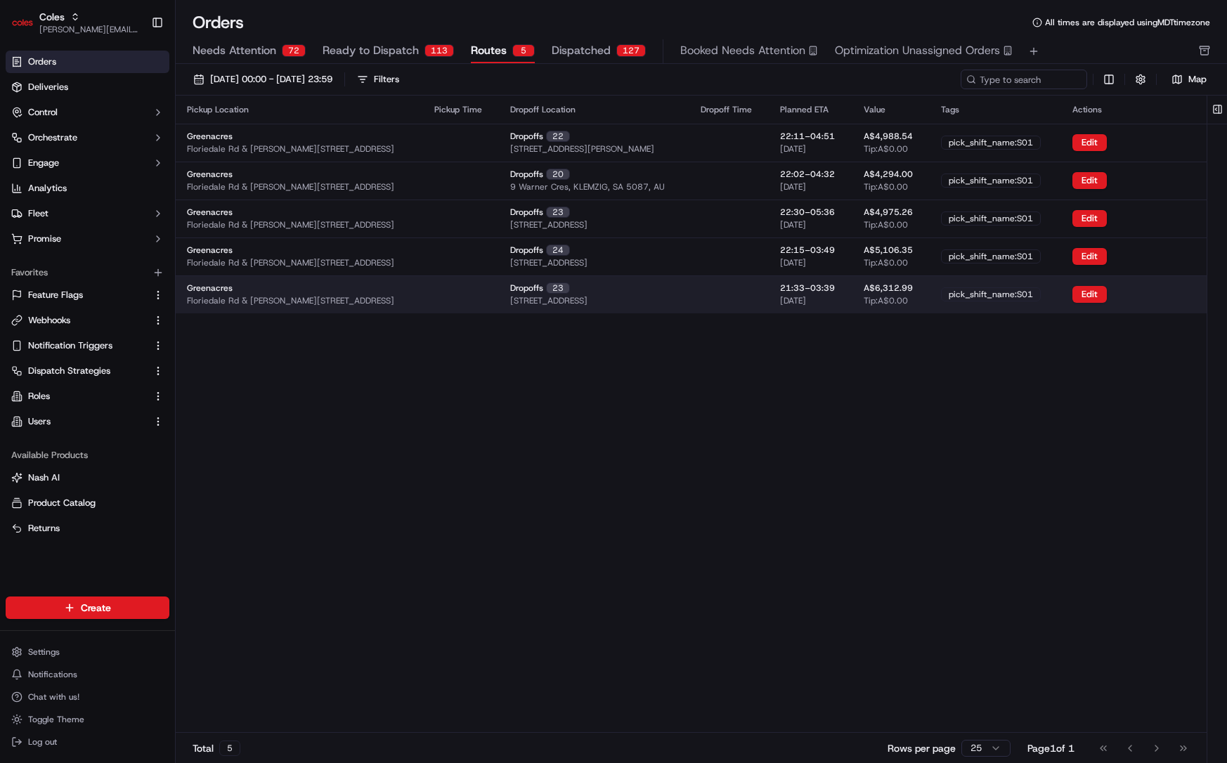
click at [806, 295] on span "20/09/2025" at bounding box center [793, 300] width 26 height 11
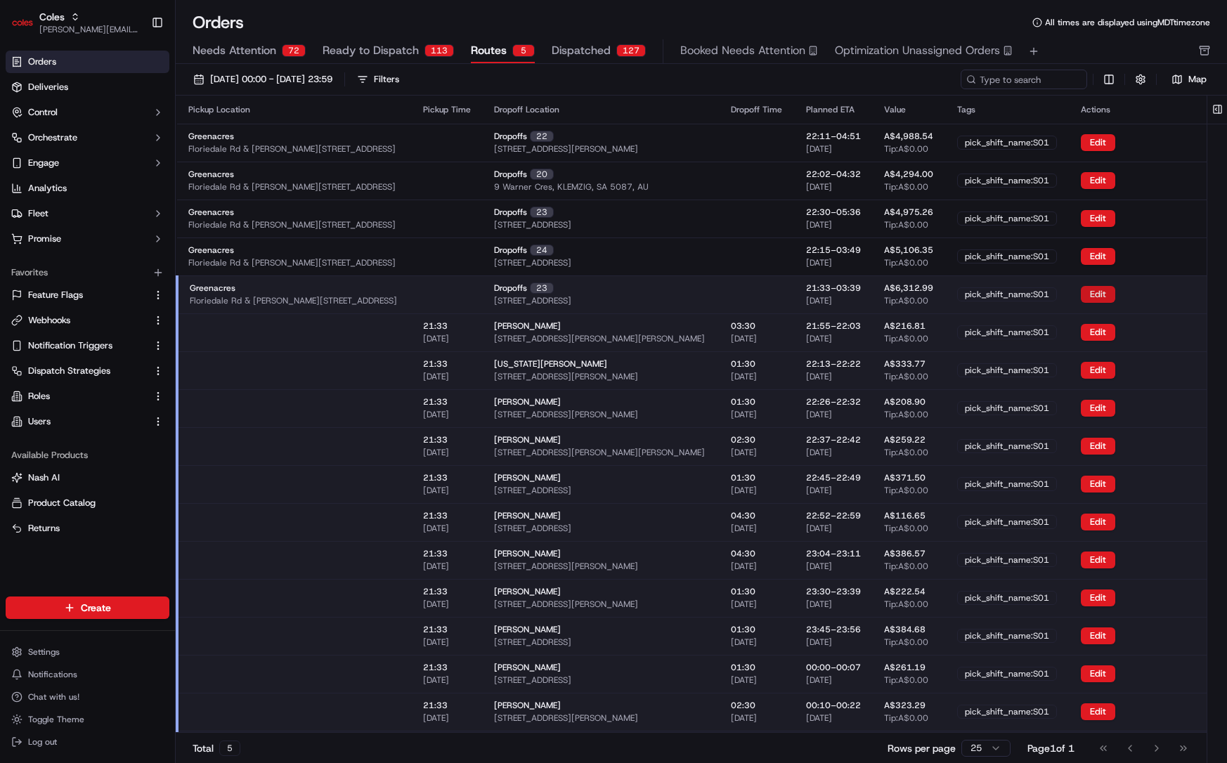
click at [1085, 296] on button "Edit" at bounding box center [1097, 294] width 34 height 17
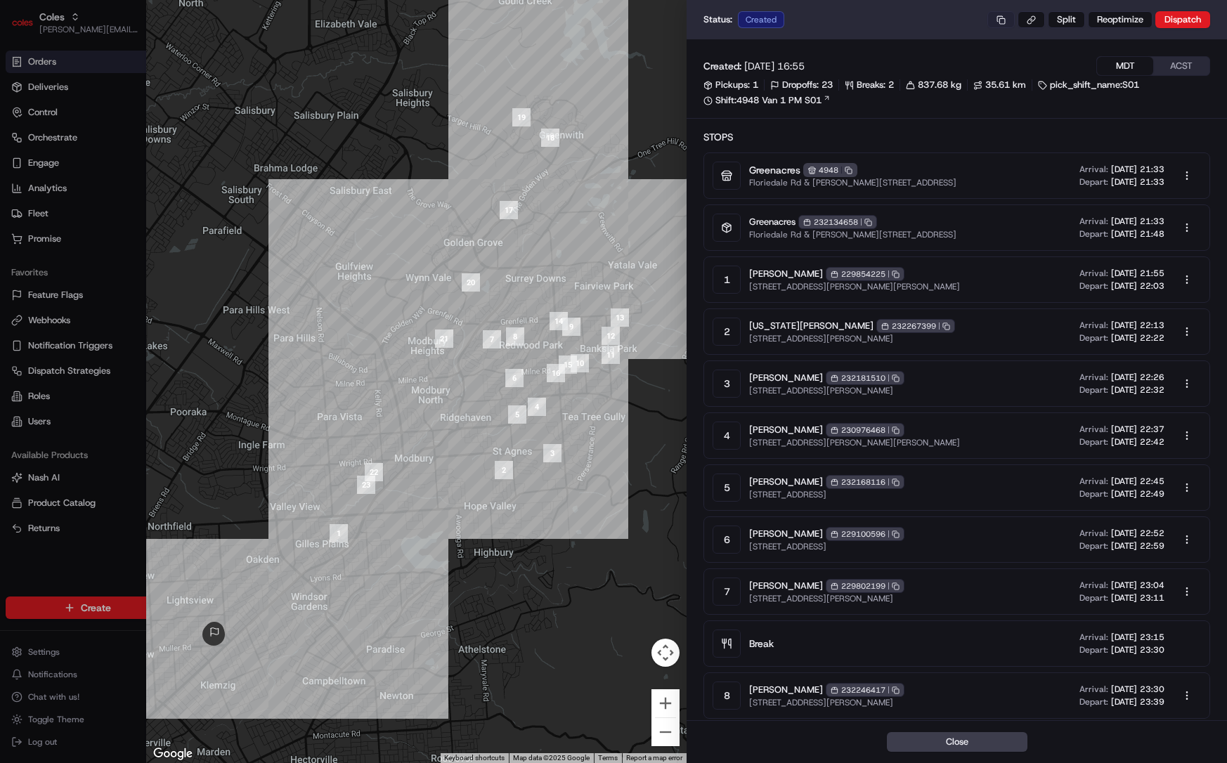
click at [998, 18] on button at bounding box center [1000, 19] width 27 height 17
click at [338, 138] on div at bounding box center [416, 381] width 540 height 763
click at [69, 183] on div at bounding box center [613, 381] width 1227 height 763
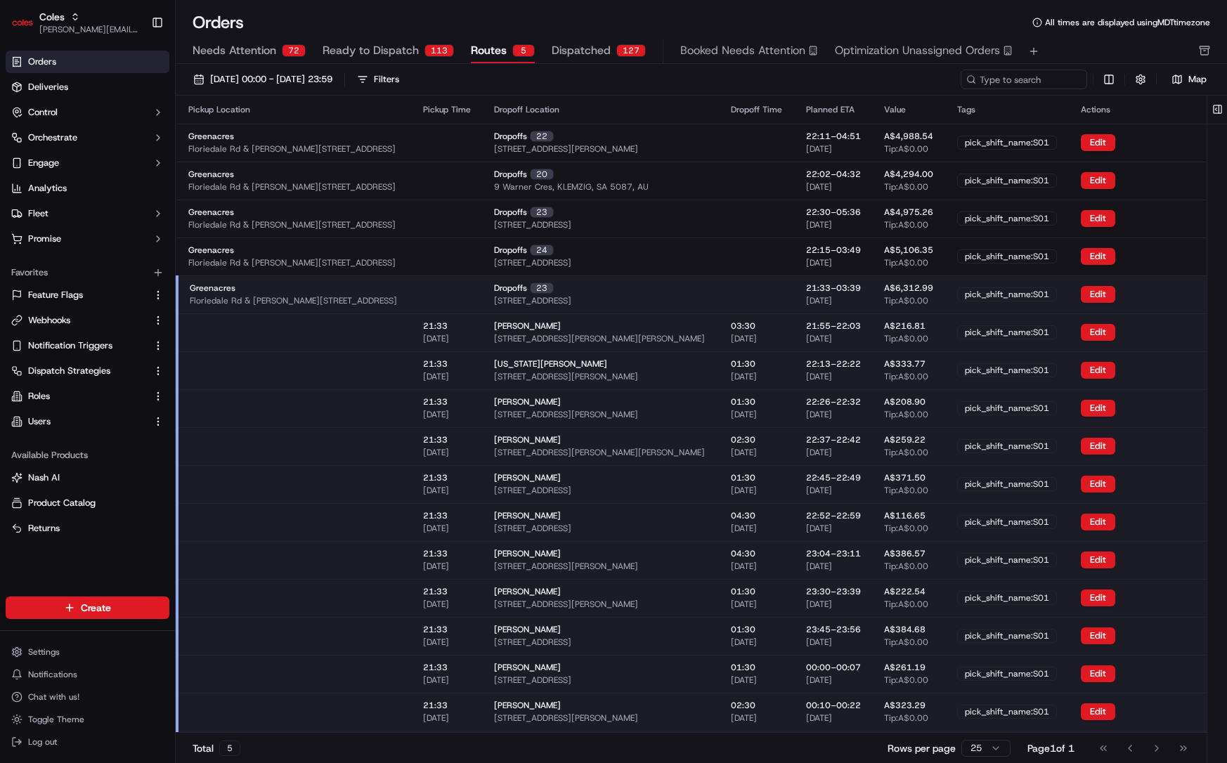
click at [974, 74] on icon at bounding box center [971, 79] width 10 height 10
click at [1005, 83] on input at bounding box center [1002, 80] width 169 height 20
paste input "ord_2kRm6k9e7kqRcm6RFVweRQ"
type input "ord_2kRm6k9e7kqRcm6RFVweRQ"
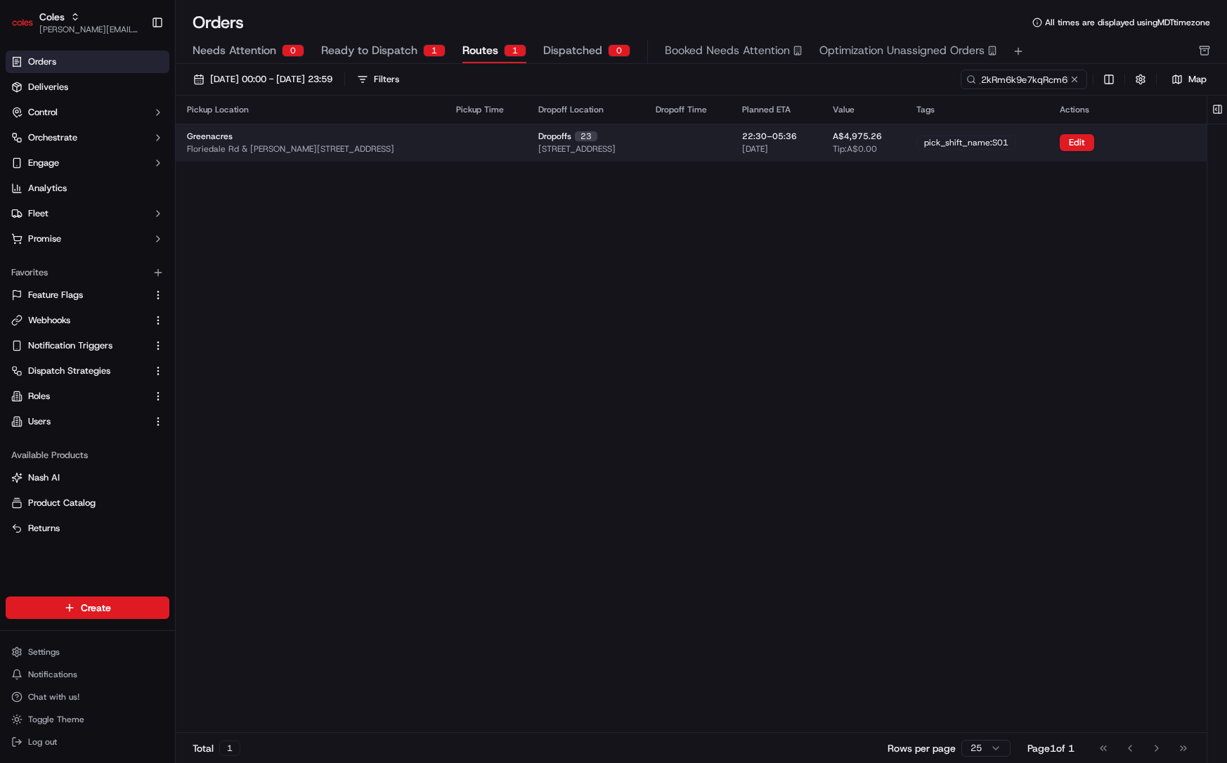
click at [956, 129] on td "pick_shift_name:S01" at bounding box center [976, 143] width 143 height 38
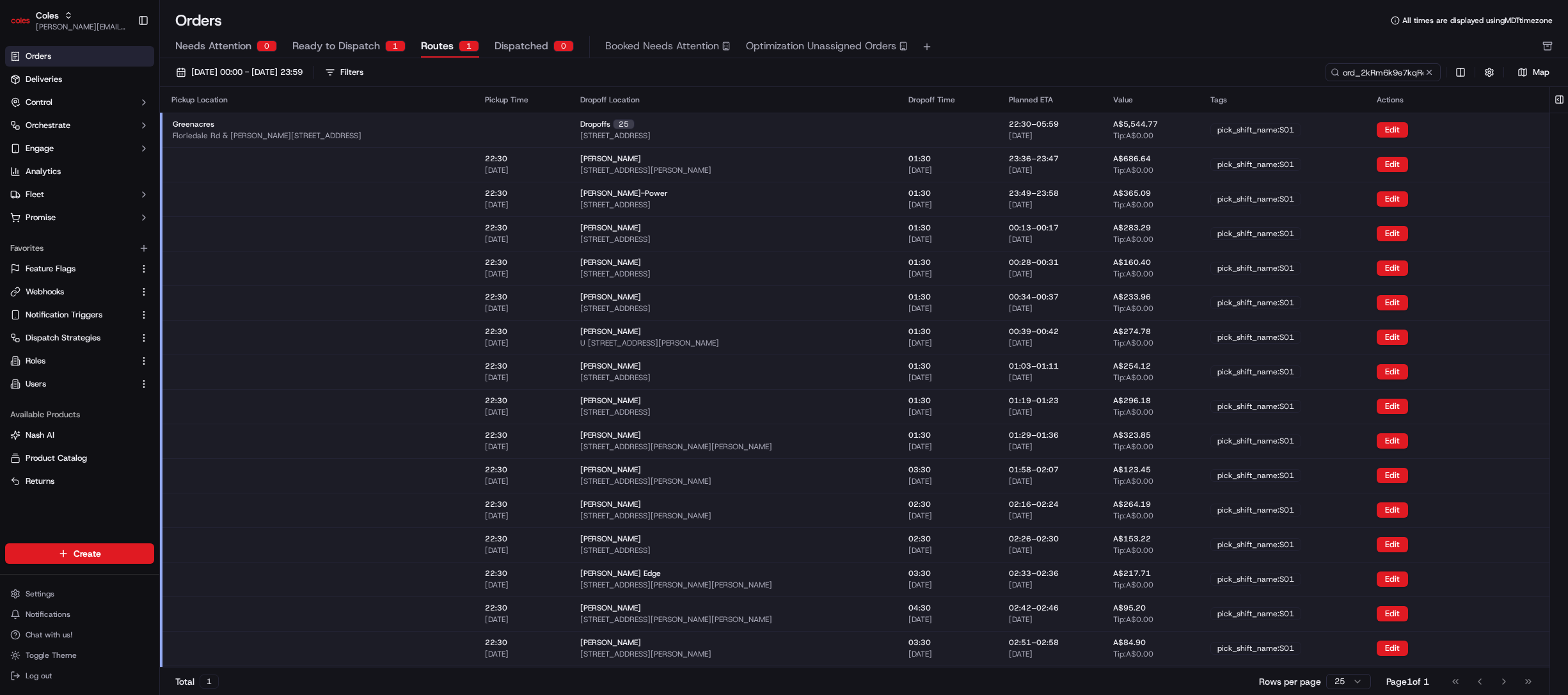
click at [365, 129] on div "Greenacres Floriedale Rd & Muller Rd, Greenacres SA 5086, Australia" at bounding box center [319, 130] width 291 height 22
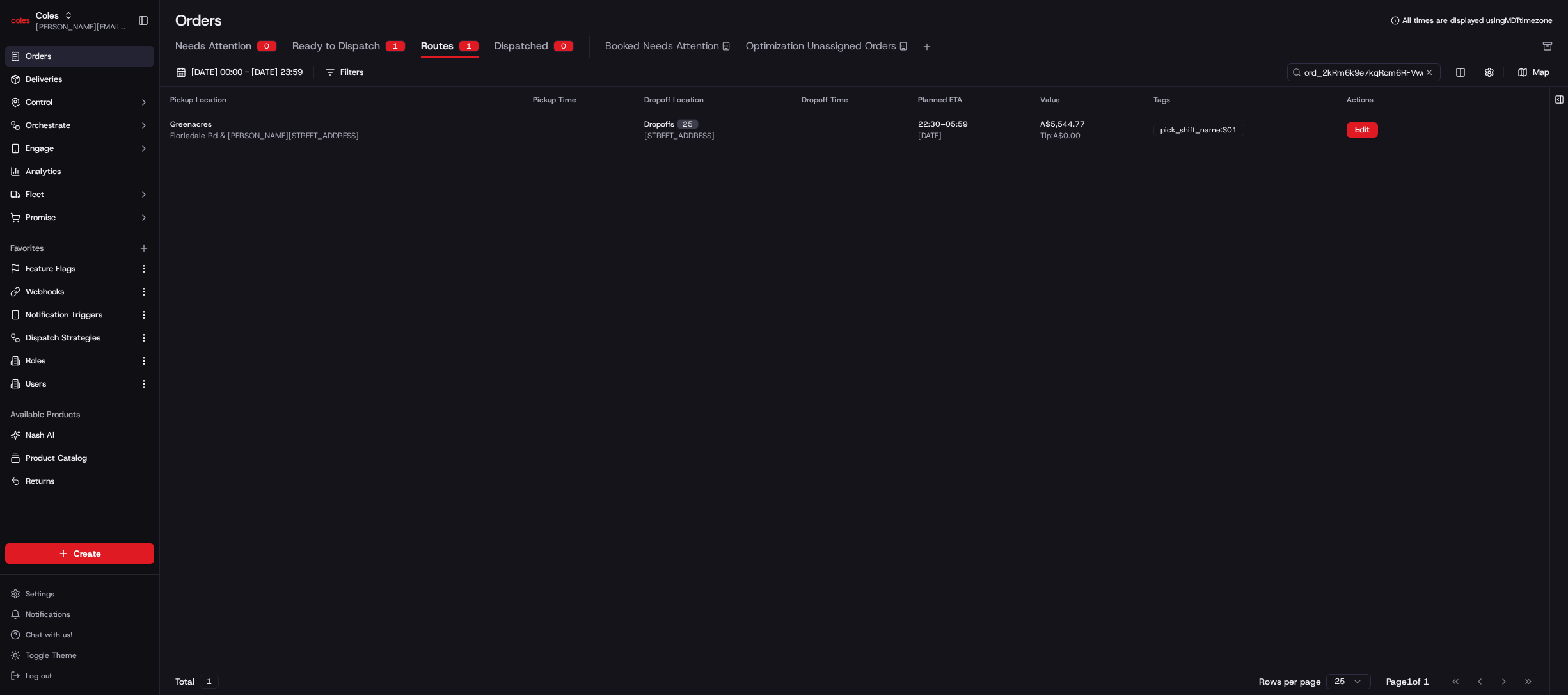
click at [996, 74] on input "ord_2kRm6k9e7kqRcm6RFVweRQ" at bounding box center [1363, 73] width 154 height 18
click at [311, 40] on span "Ready to Dispatch" at bounding box center [336, 46] width 87 height 15
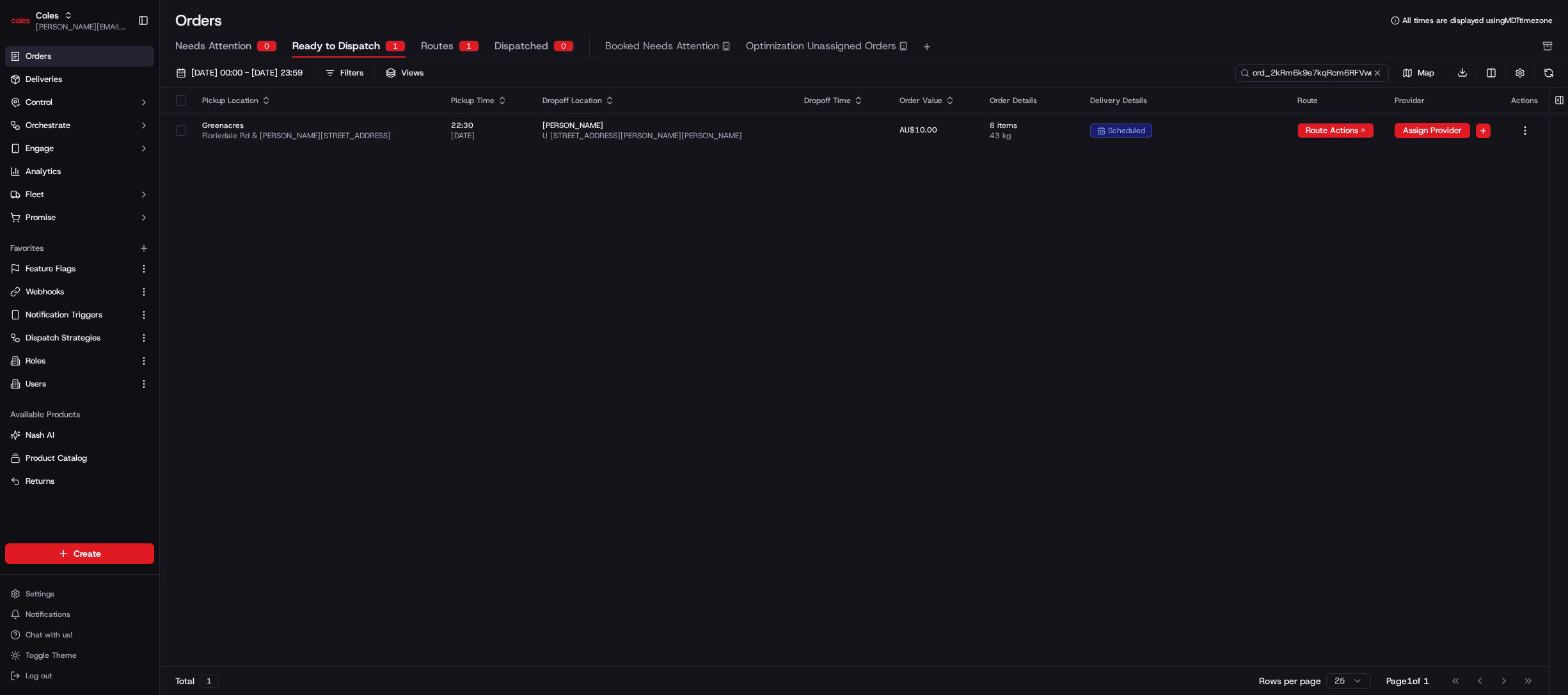
click at [996, 75] on input "ord_2kRm6k9e7kqRcm6RFVweRQ" at bounding box center [1311, 73] width 154 height 18
paste input "rte_bQCqrjFTSjC6vqUyUfjkDG"
type input "rte_bQCqrjFTSjC6vqUyUfjkDG"
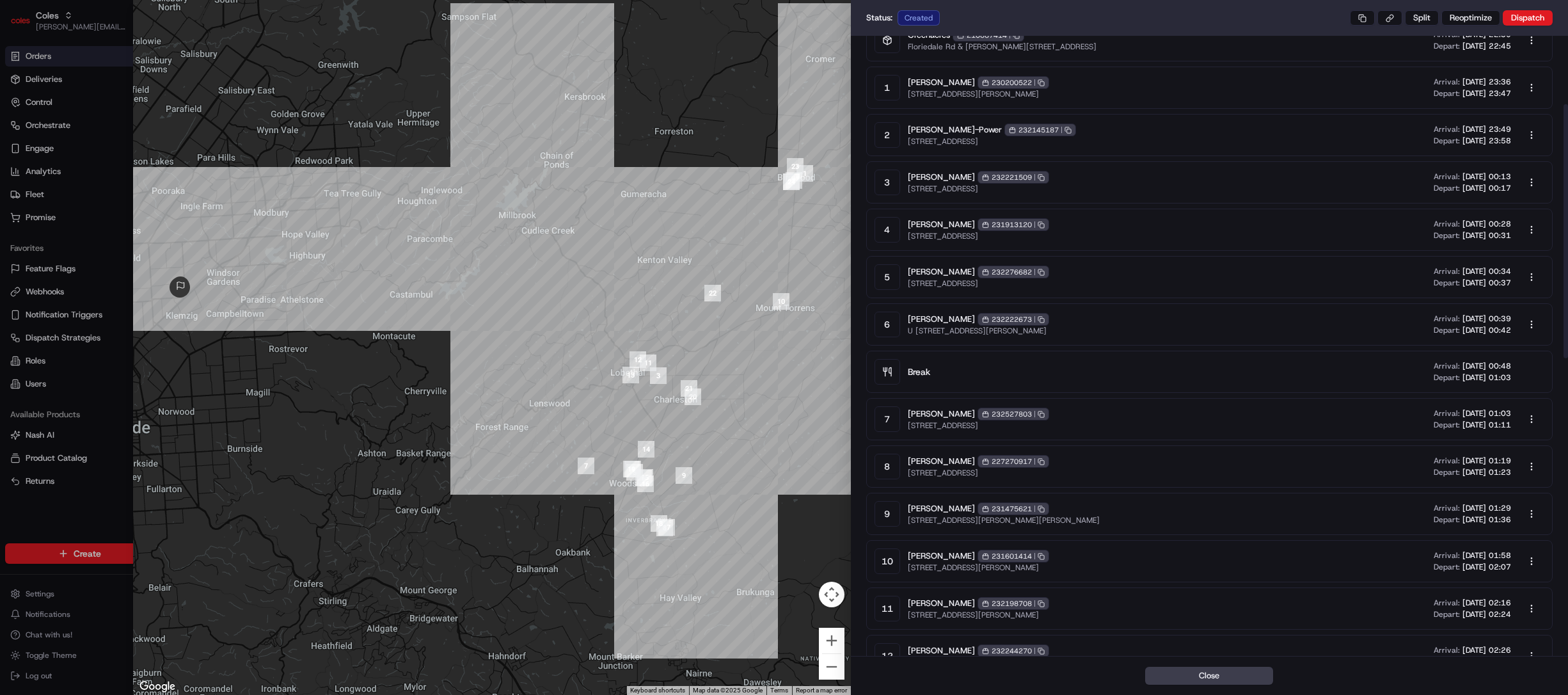
scroll to position [237, 0]
